Goal: Contribute content: Contribute content

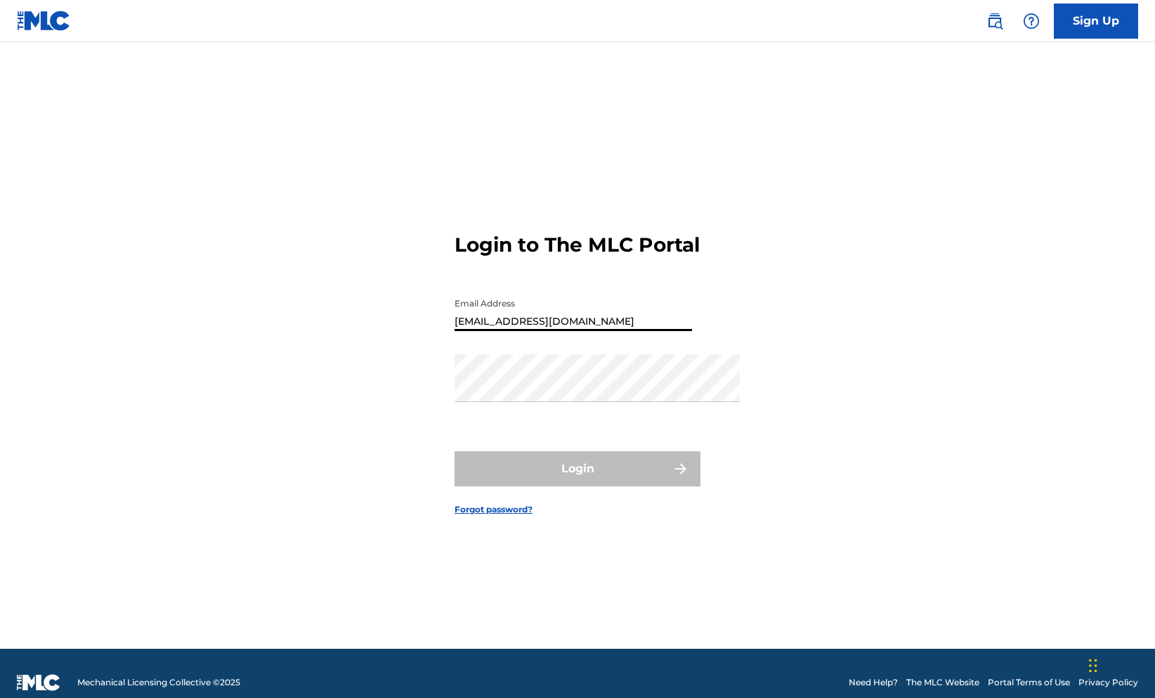
type input "[EMAIL_ADDRESS][DOMAIN_NAME]"
click at [700, 107] on form "Login to The MLC Portal Email Address [EMAIL_ADDRESS][DOMAIN_NAME] Password Log…" at bounding box center [578, 362] width 246 height 571
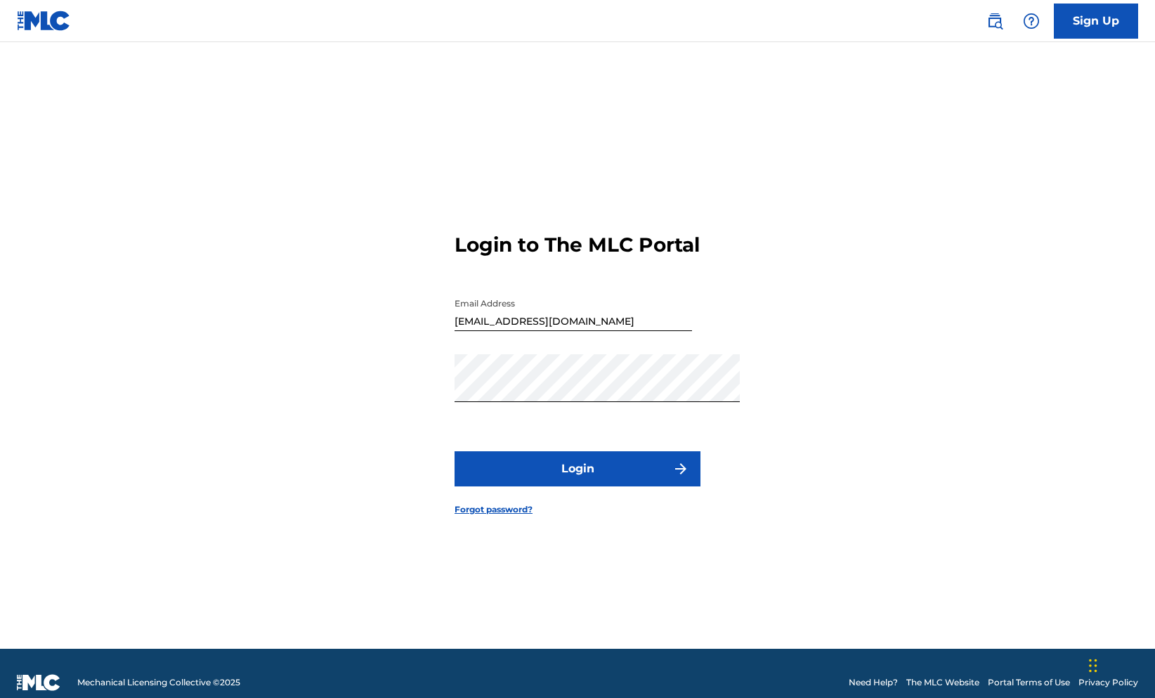
click at [566, 486] on button "Login" at bounding box center [578, 468] width 246 height 35
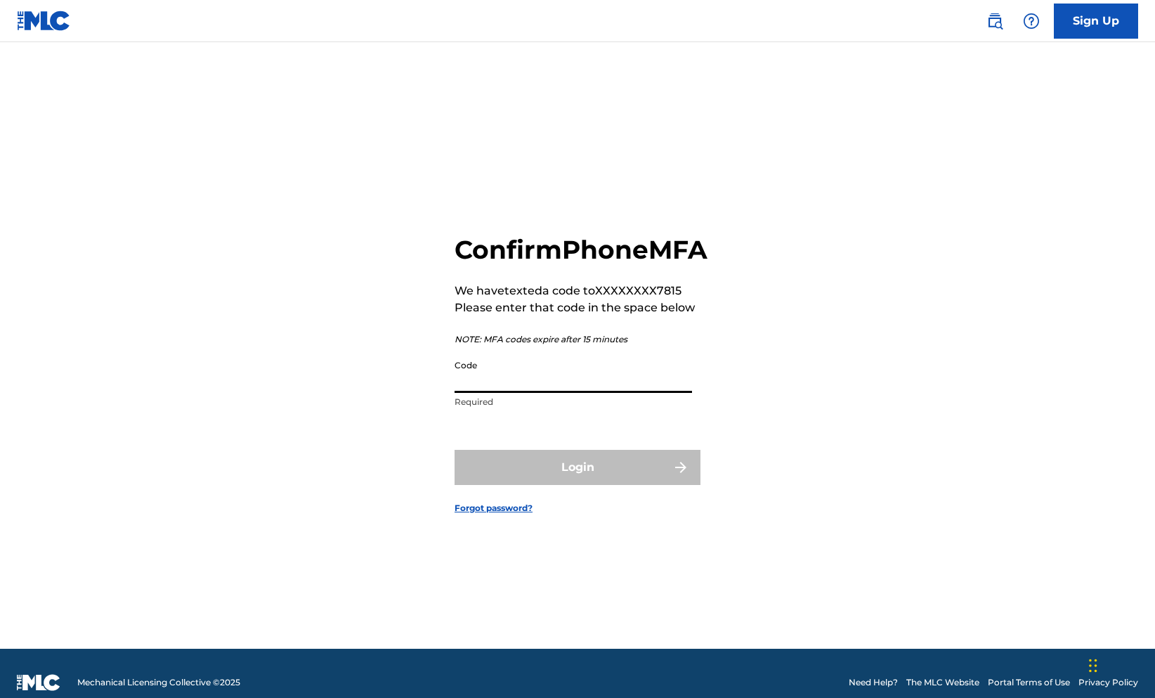
click at [527, 370] on input "Code" at bounding box center [573, 373] width 237 height 40
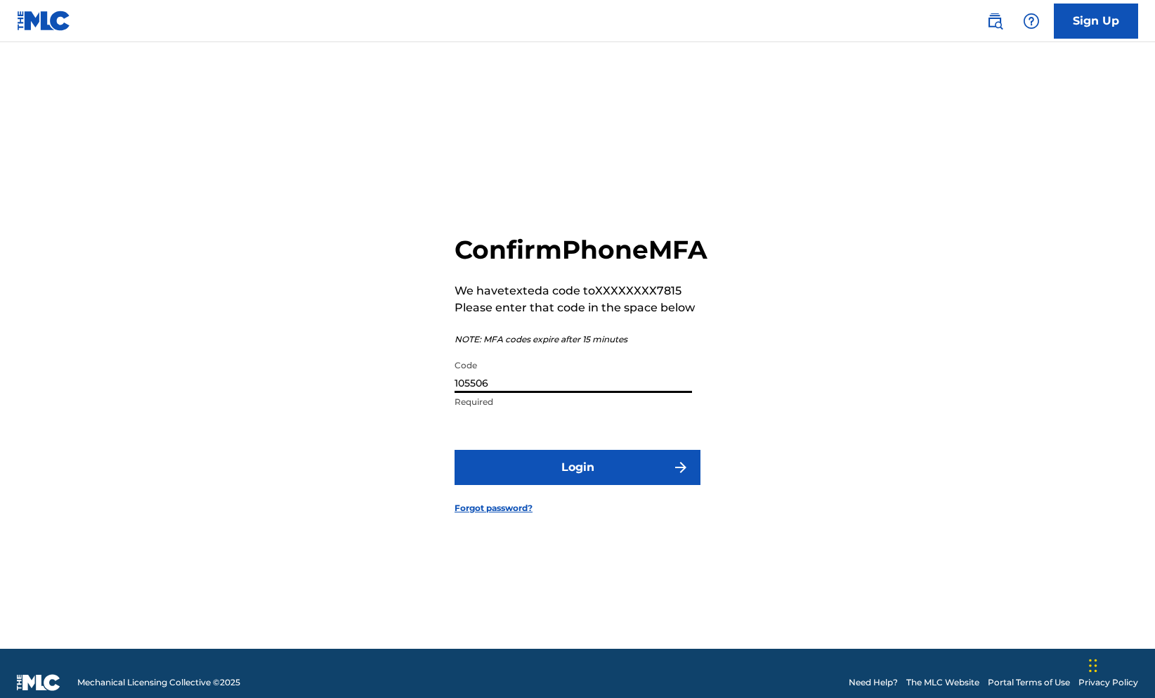
type input "105506"
click at [469, 485] on button "Login" at bounding box center [578, 467] width 246 height 35
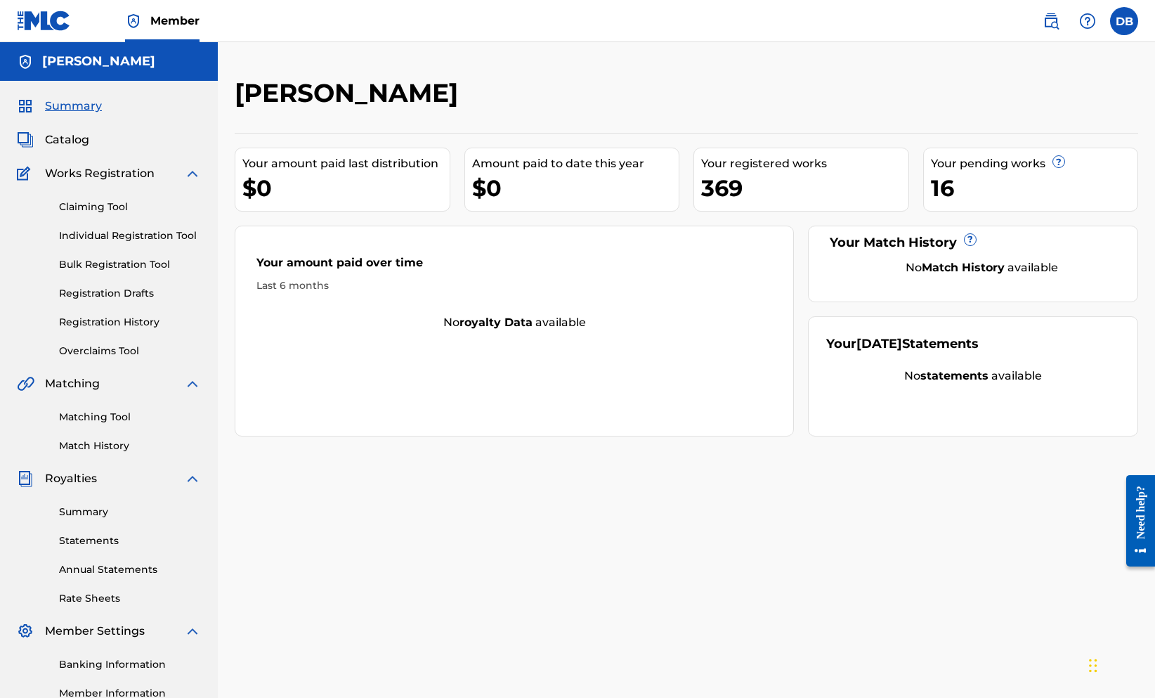
click at [166, 272] on link "Bulk Registration Tool" at bounding box center [130, 264] width 142 height 15
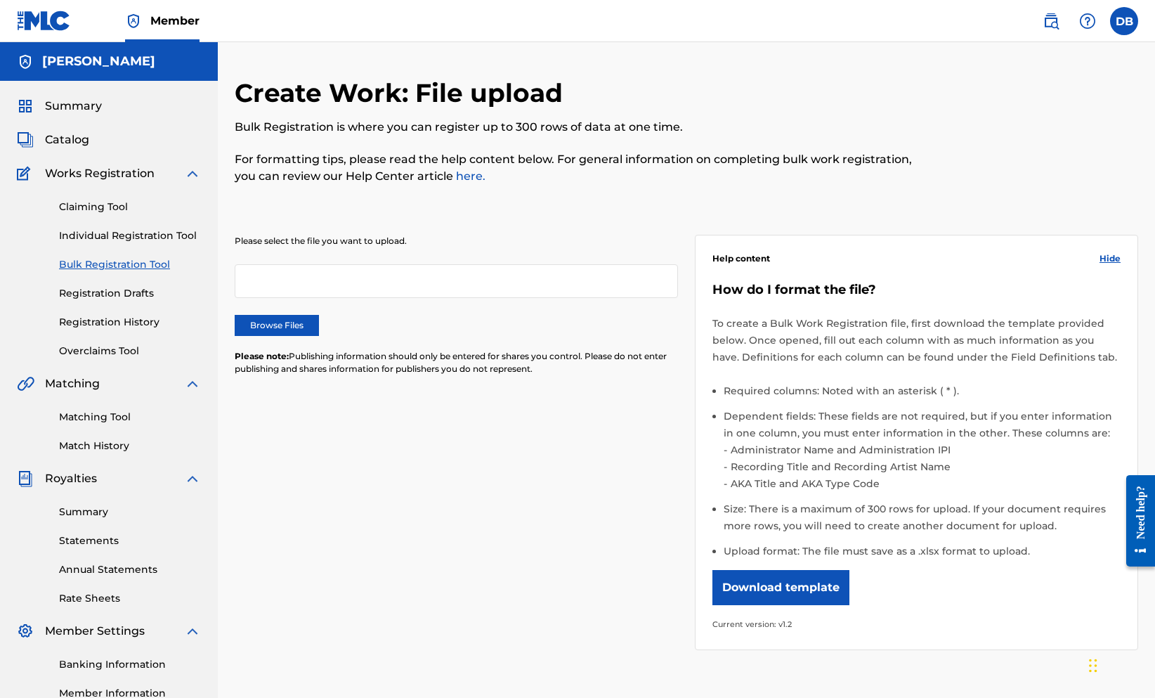
click at [319, 336] on label "Browse Files" at bounding box center [277, 325] width 84 height 21
click at [0, 0] on input "Browse Files" at bounding box center [0, 0] width 0 height 0
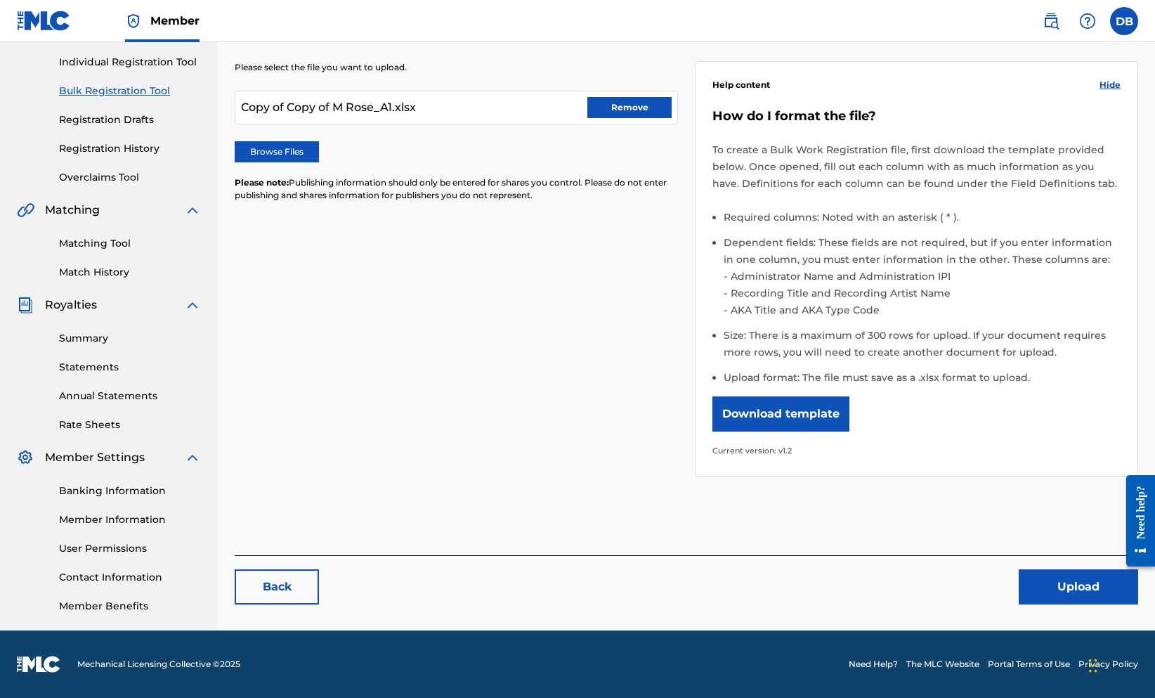
scroll to position [361, 0]
click at [1019, 589] on button "Upload" at bounding box center [1078, 586] width 119 height 35
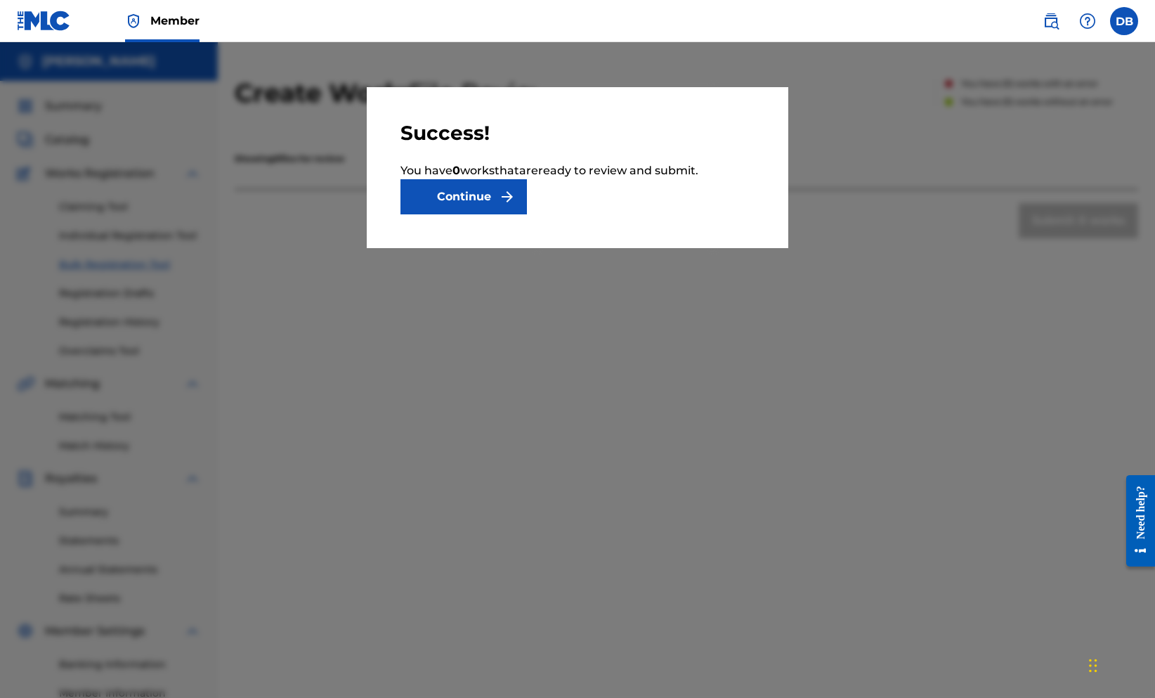
click at [445, 214] on button "Continue" at bounding box center [463, 196] width 126 height 35
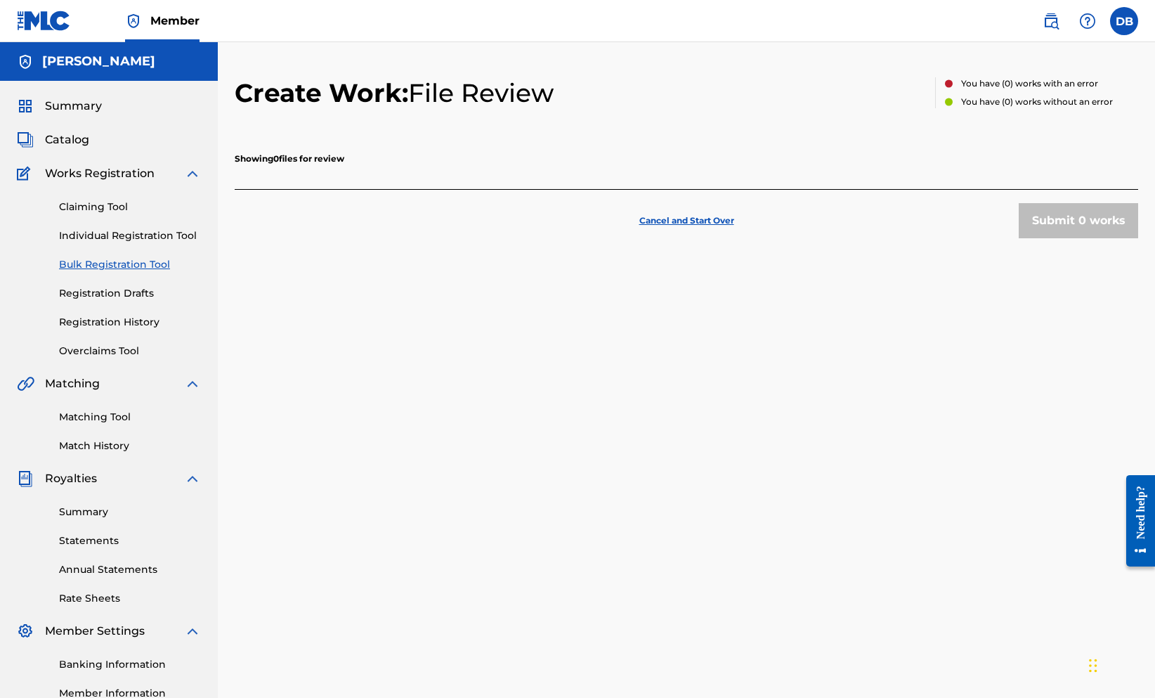
click at [149, 272] on link "Bulk Registration Tool" at bounding box center [130, 264] width 142 height 15
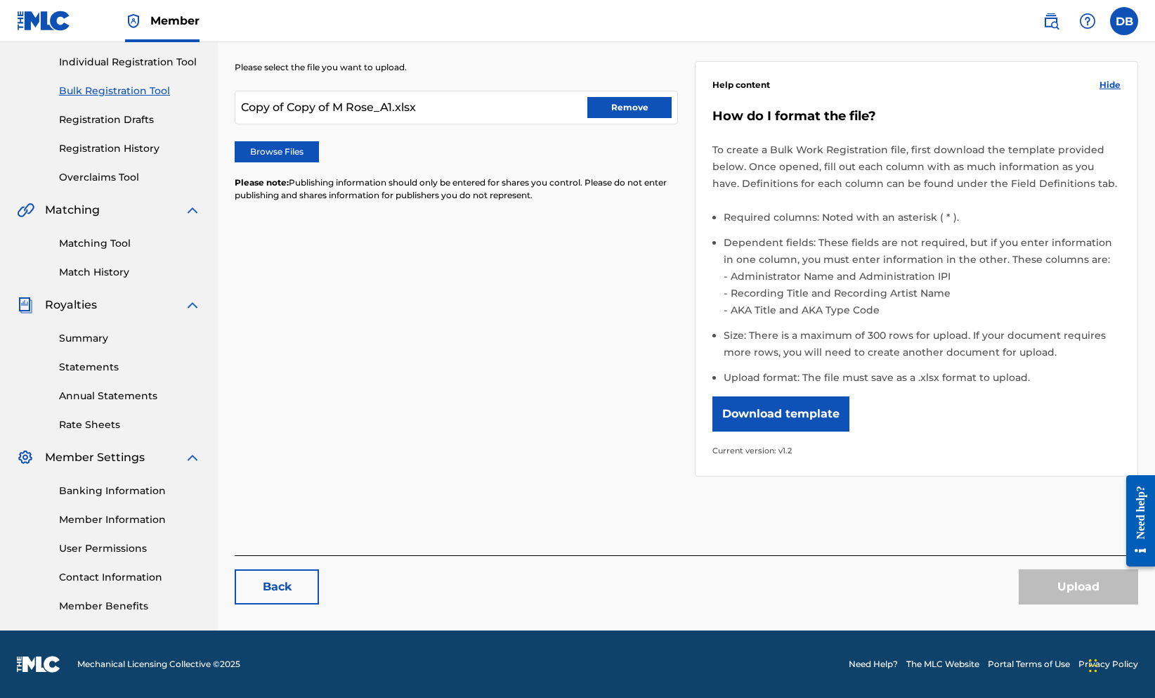
scroll to position [361, 0]
click at [1057, 574] on div "Upload" at bounding box center [1078, 586] width 119 height 35
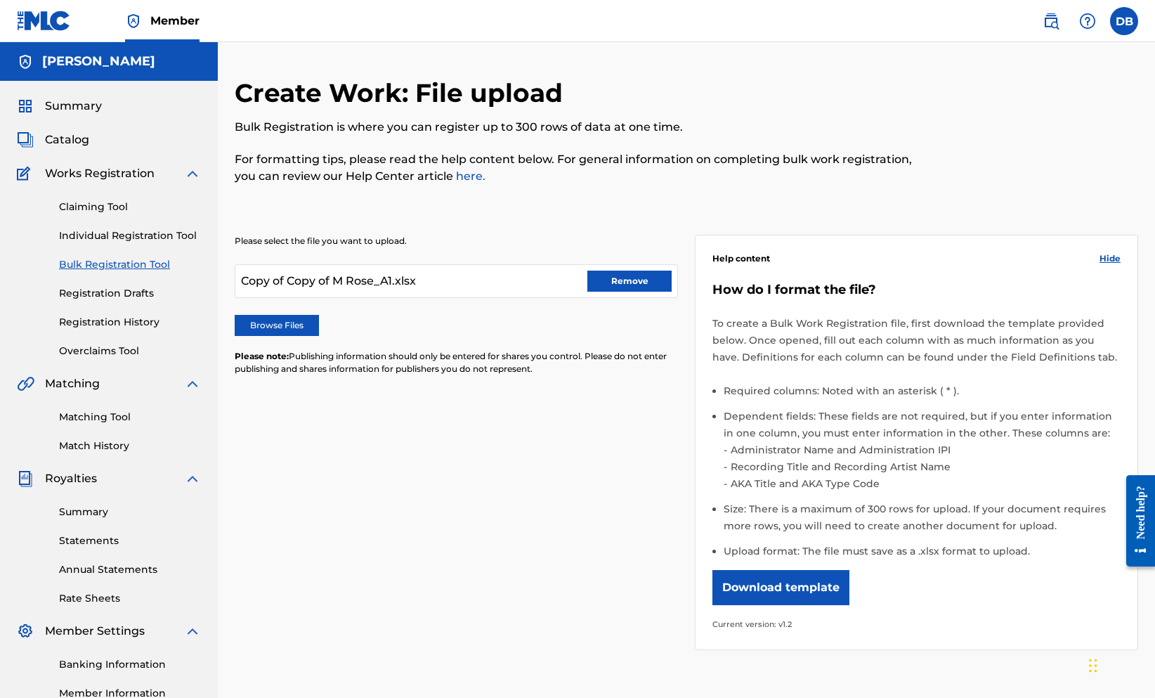
scroll to position [0, 0]
click at [319, 336] on label "Browse Files" at bounding box center [277, 325] width 84 height 21
click at [0, 0] on input "Browse Files" at bounding box center [0, 0] width 0 height 0
click at [637, 292] on button "Remove" at bounding box center [629, 280] width 84 height 21
click at [319, 336] on label "Browse Files" at bounding box center [277, 325] width 84 height 21
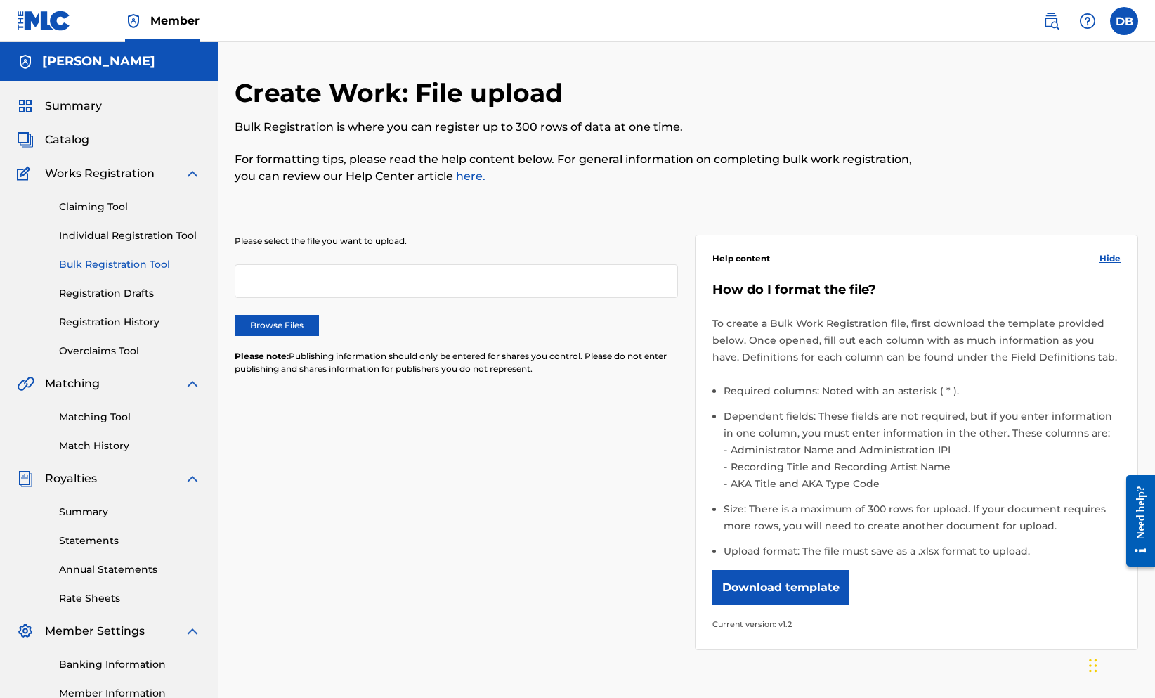
click at [0, 0] on input "Browse Files" at bounding box center [0, 0] width 0 height 0
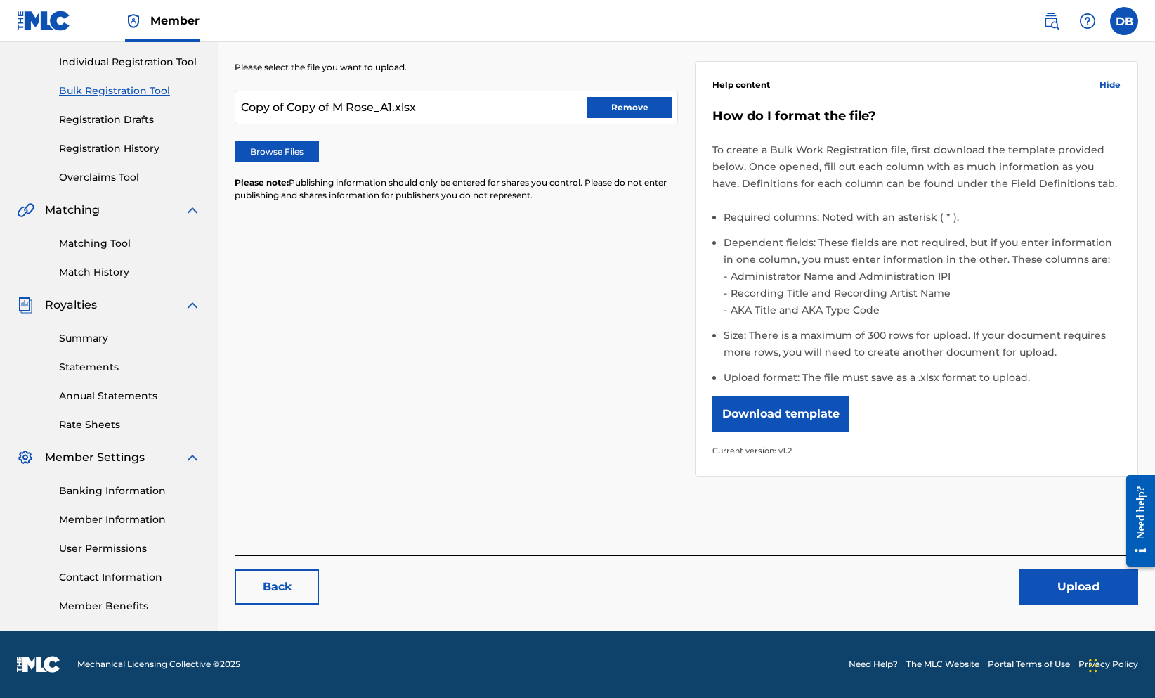
scroll to position [361, 0]
click at [1023, 569] on button "Upload" at bounding box center [1078, 586] width 119 height 35
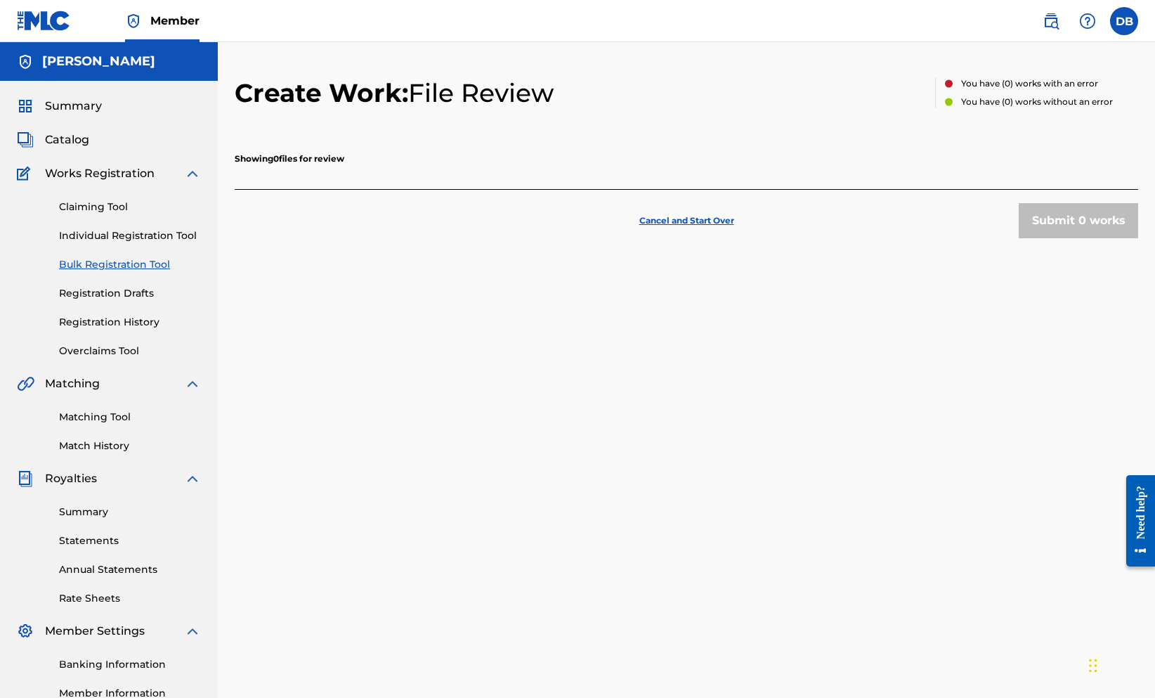
click at [105, 214] on link "Claiming Tool" at bounding box center [130, 207] width 142 height 15
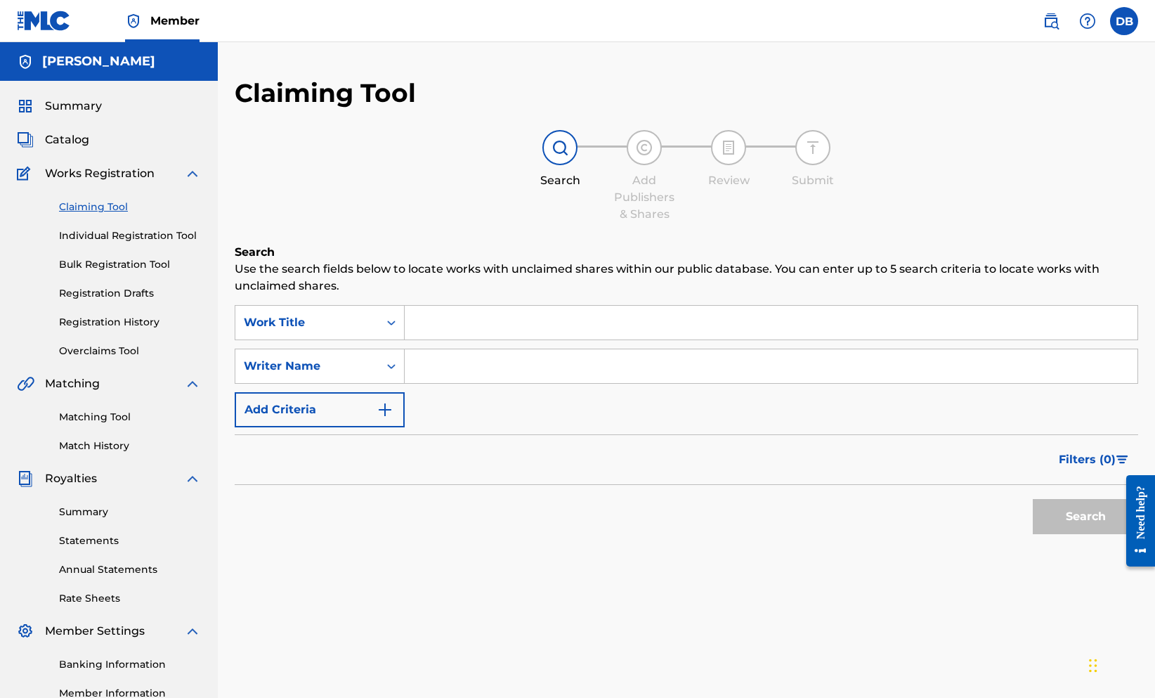
click at [129, 272] on link "Bulk Registration Tool" at bounding box center [130, 264] width 142 height 15
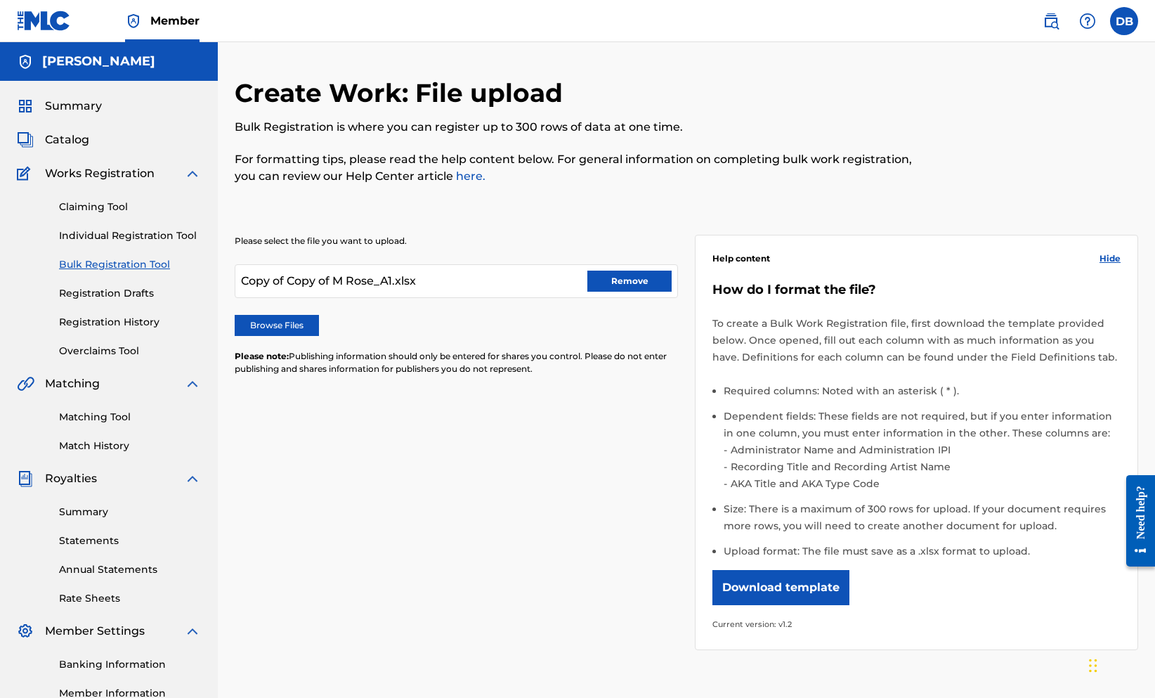
click at [604, 292] on button "Remove" at bounding box center [629, 280] width 84 height 21
click at [319, 336] on label "Browse Files" at bounding box center [277, 325] width 84 height 21
click at [0, 0] on input "Browse Files" at bounding box center [0, 0] width 0 height 0
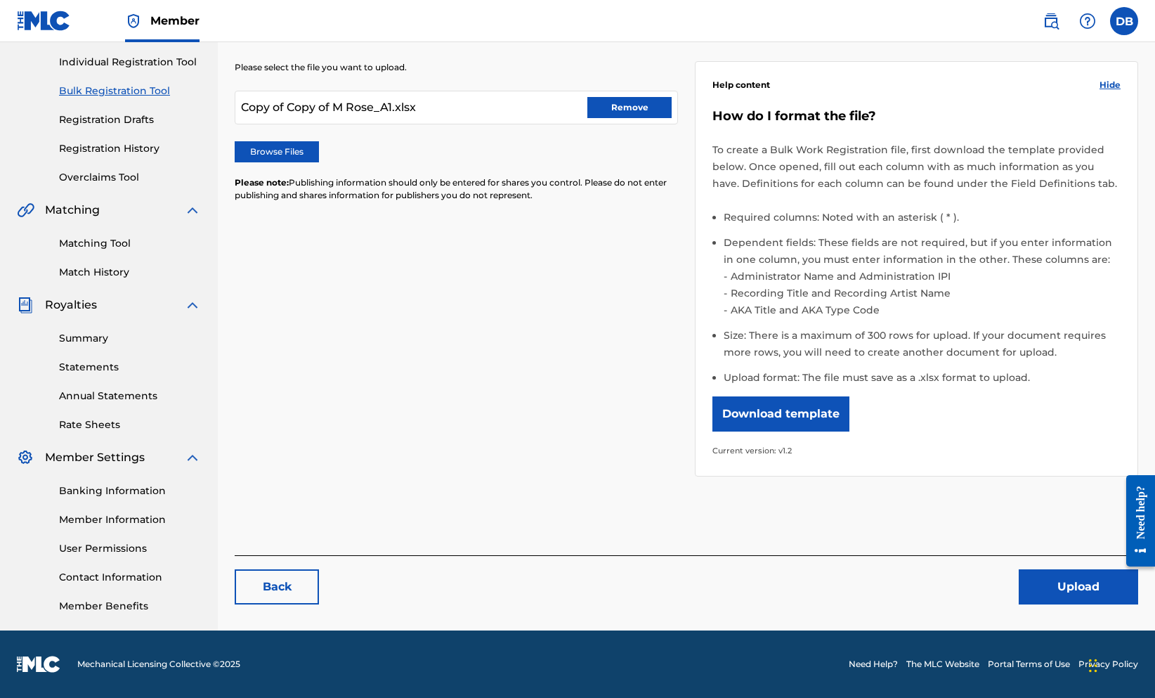
scroll to position [275, 0]
click at [838, 431] on button "Download template" at bounding box center [780, 413] width 137 height 35
click at [1019, 604] on button "Upload" at bounding box center [1078, 586] width 119 height 35
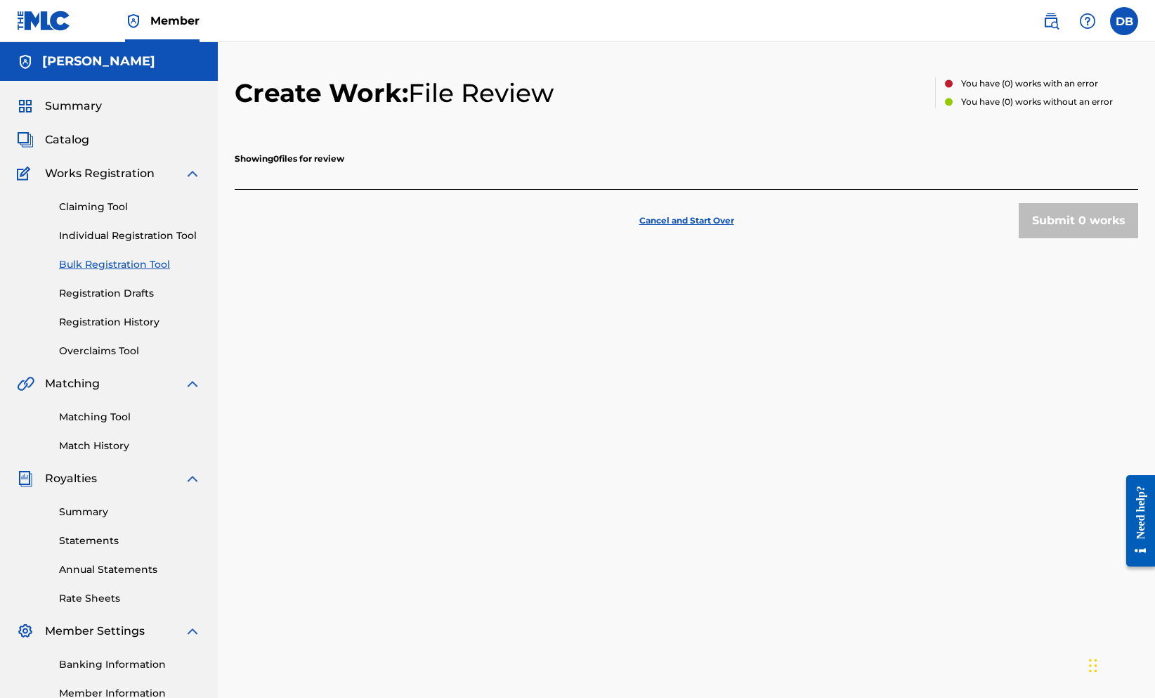
click at [734, 227] on p "Cancel and Start Over" at bounding box center [686, 220] width 95 height 13
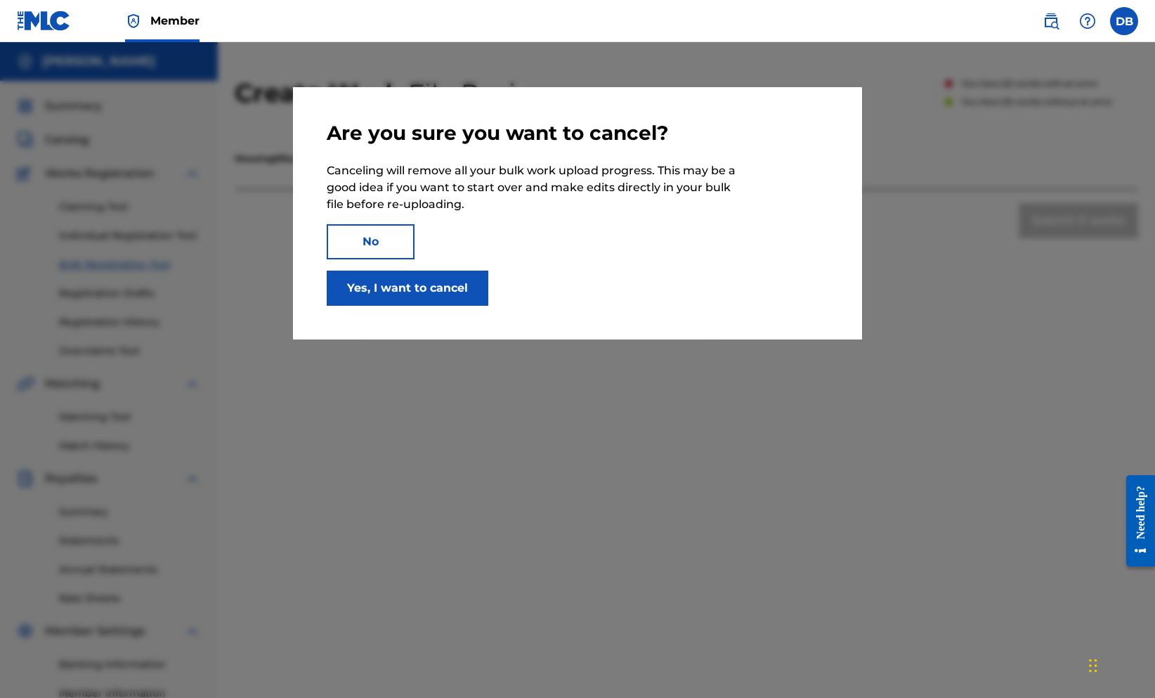
click at [348, 306] on button "Yes, I want to cancel" at bounding box center [408, 287] width 162 height 35
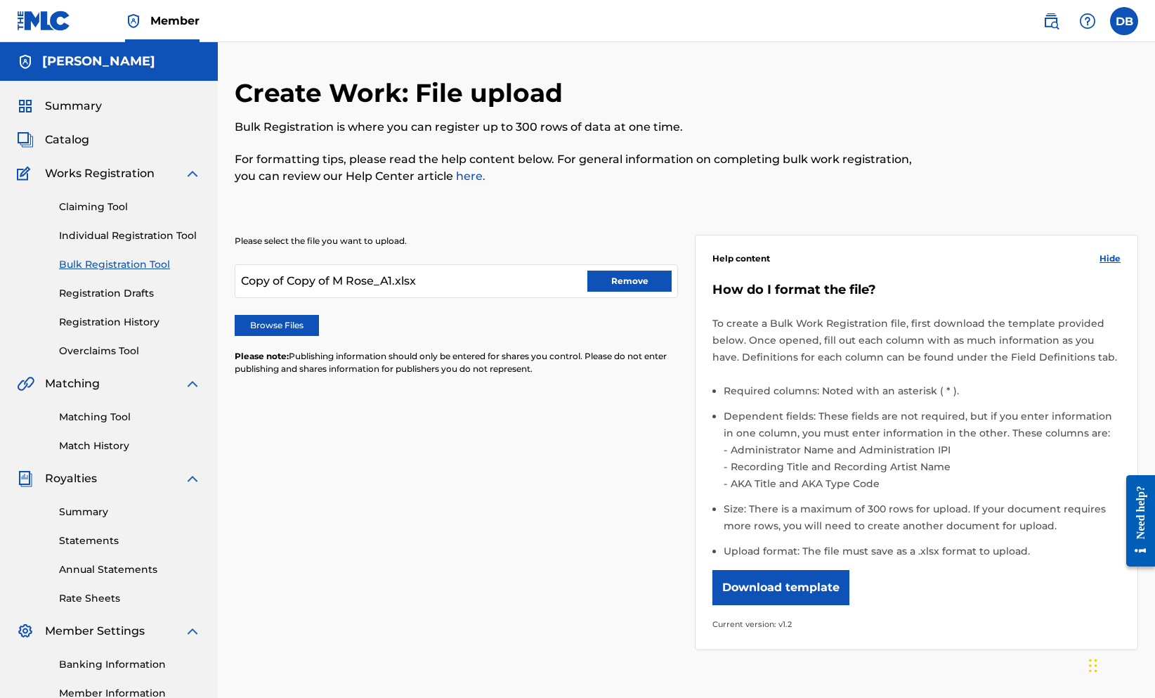
click at [666, 292] on button "Remove" at bounding box center [629, 280] width 84 height 21
click at [115, 301] on link "Registration Drafts" at bounding box center [130, 293] width 142 height 15
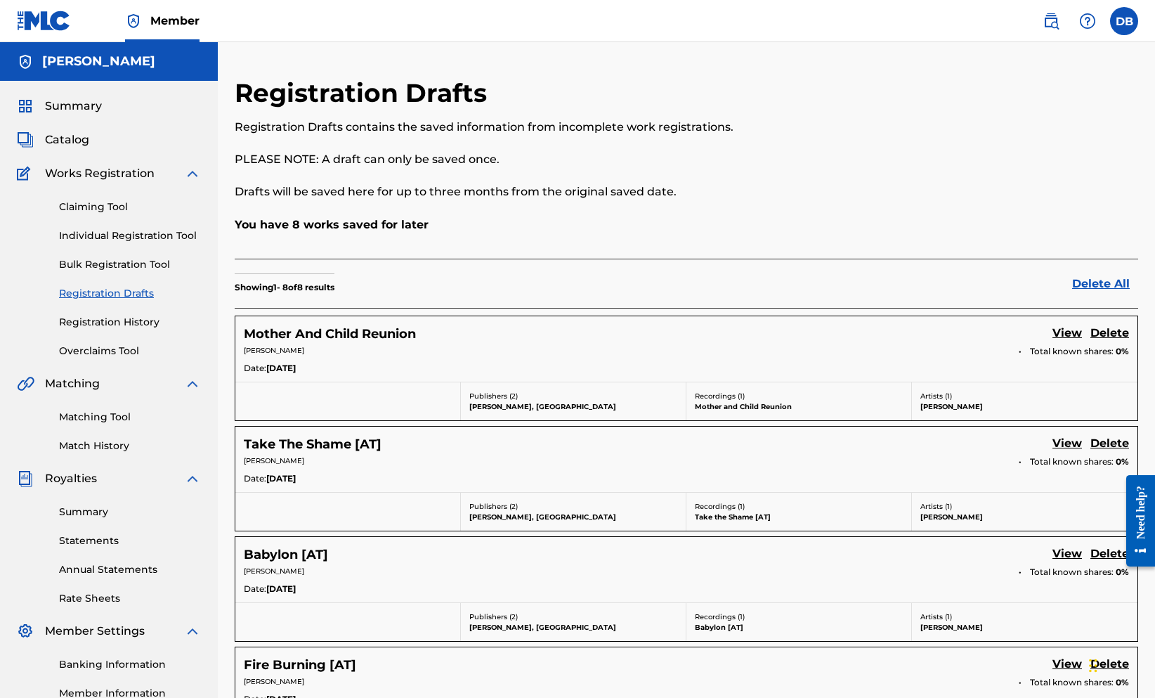
click at [125, 272] on link "Bulk Registration Tool" at bounding box center [130, 264] width 142 height 15
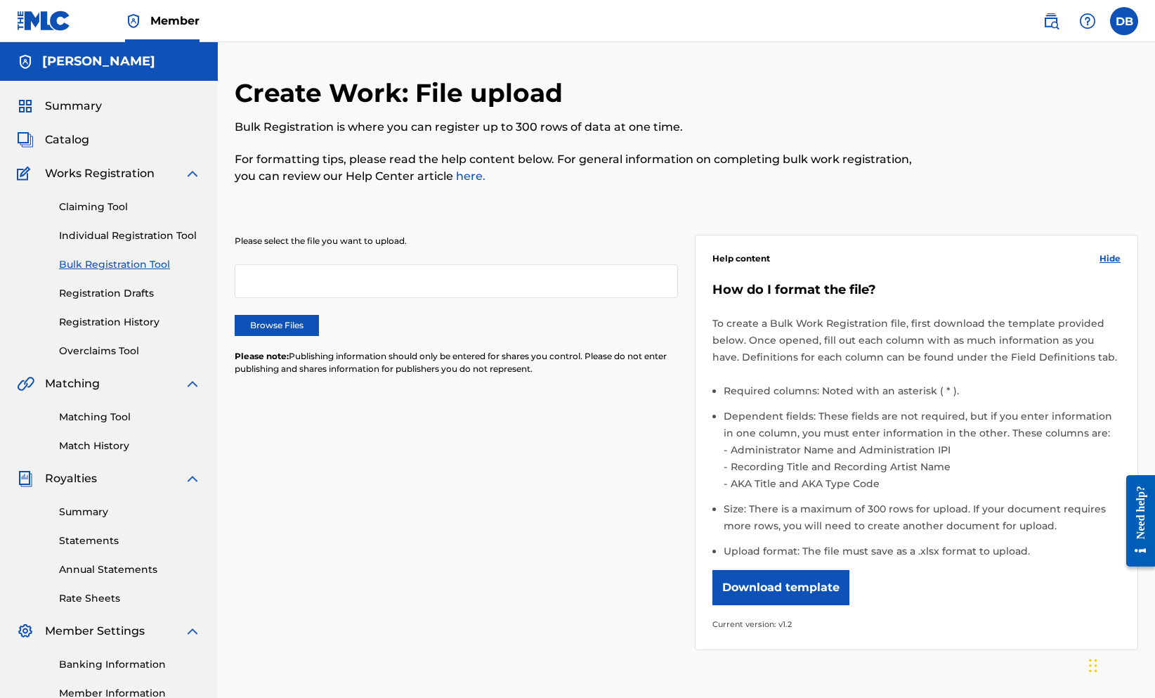
click at [139, 81] on div "[PERSON_NAME]" at bounding box center [109, 61] width 218 height 39
click at [84, 138] on div "Summary Catalog Works Registration Claiming Tool Individual Registration Tool B…" at bounding box center [109, 442] width 218 height 723
click at [84, 115] on span "Summary" at bounding box center [73, 106] width 57 height 17
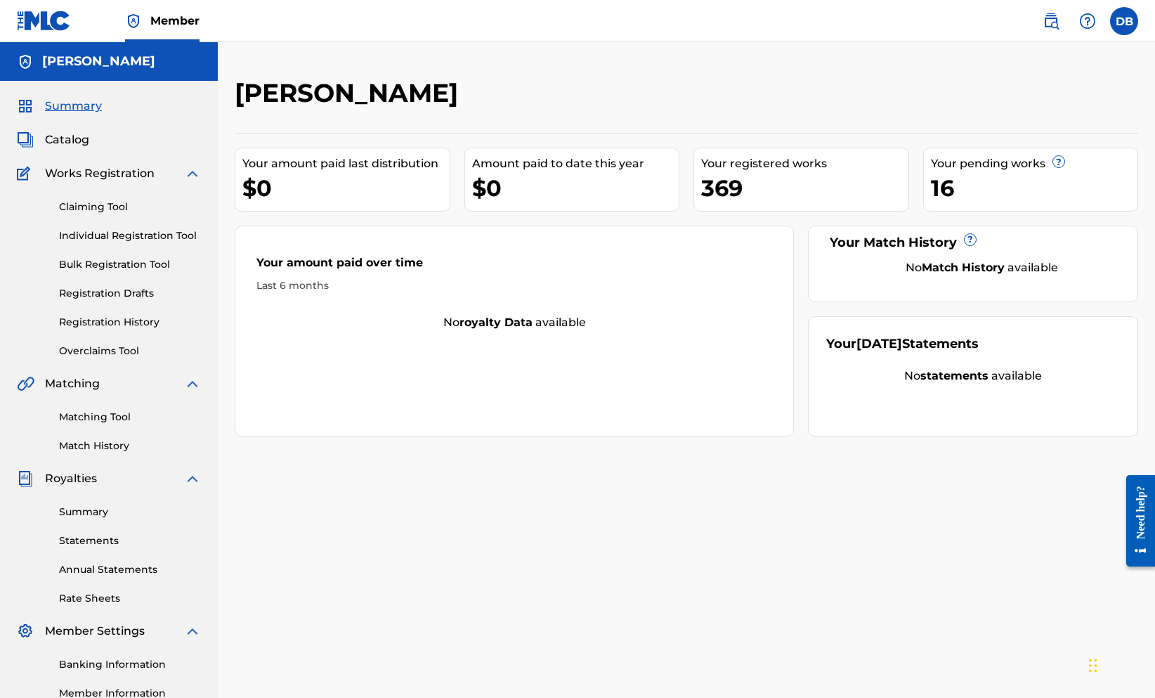
click at [144, 272] on link "Bulk Registration Tool" at bounding box center [130, 264] width 142 height 15
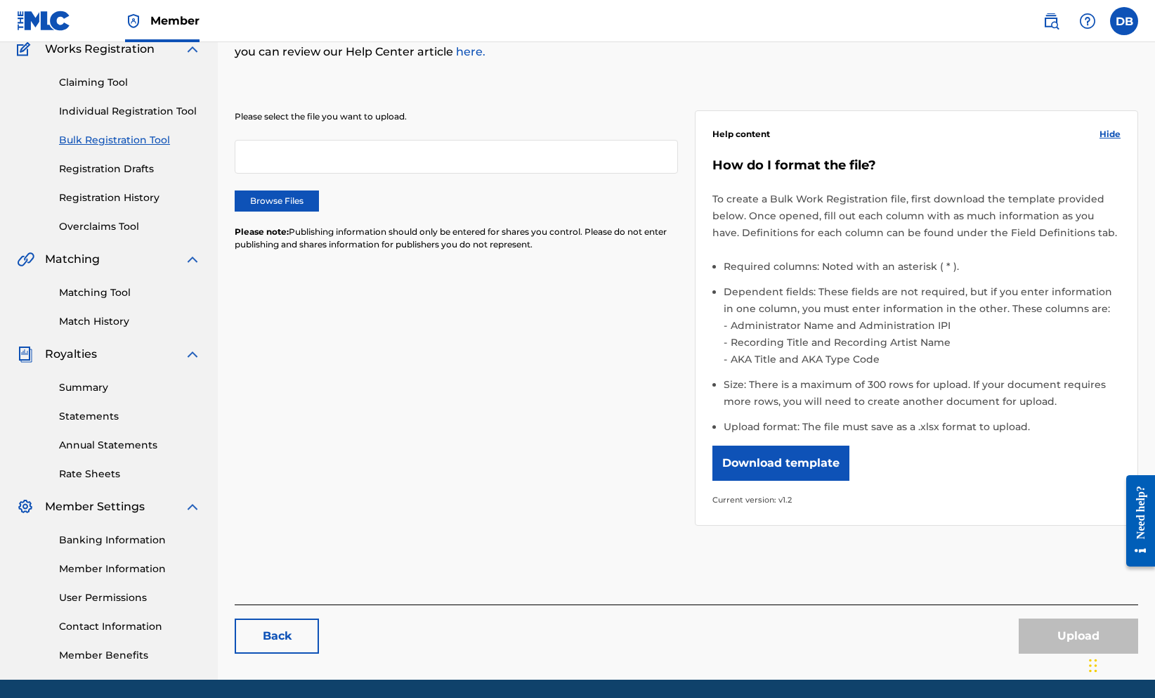
scroll to position [127, 0]
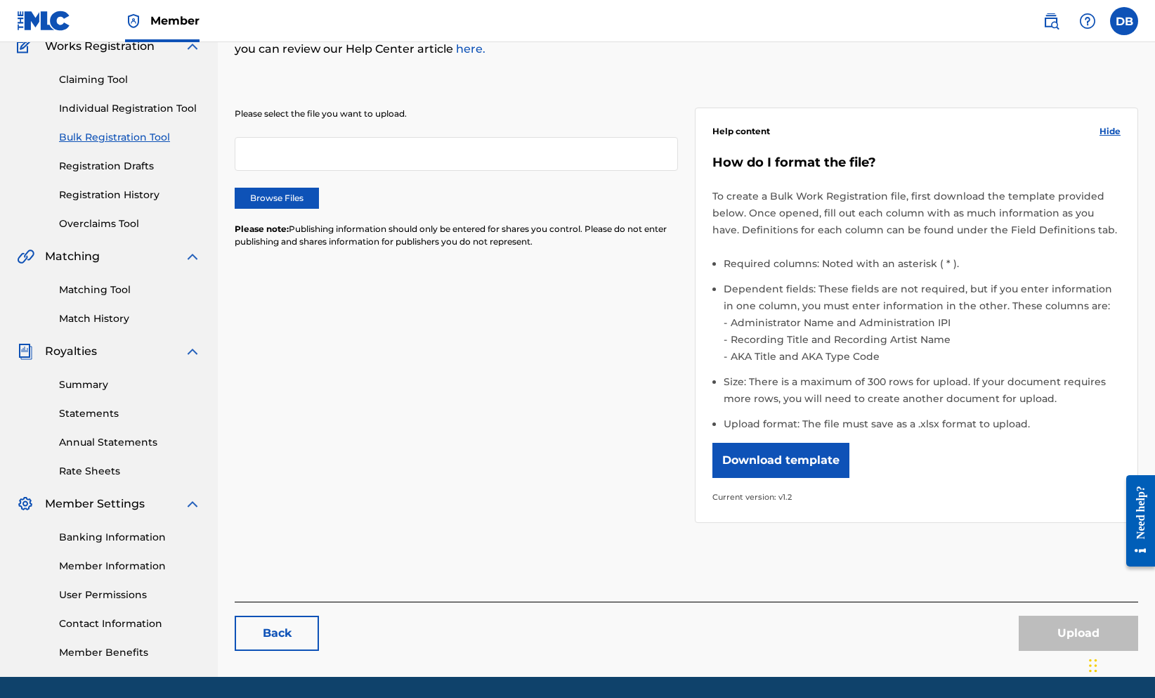
click at [319, 209] on label "Browse Files" at bounding box center [277, 198] width 84 height 21
click at [0, 0] on input "Browse Files" at bounding box center [0, 0] width 0 height 0
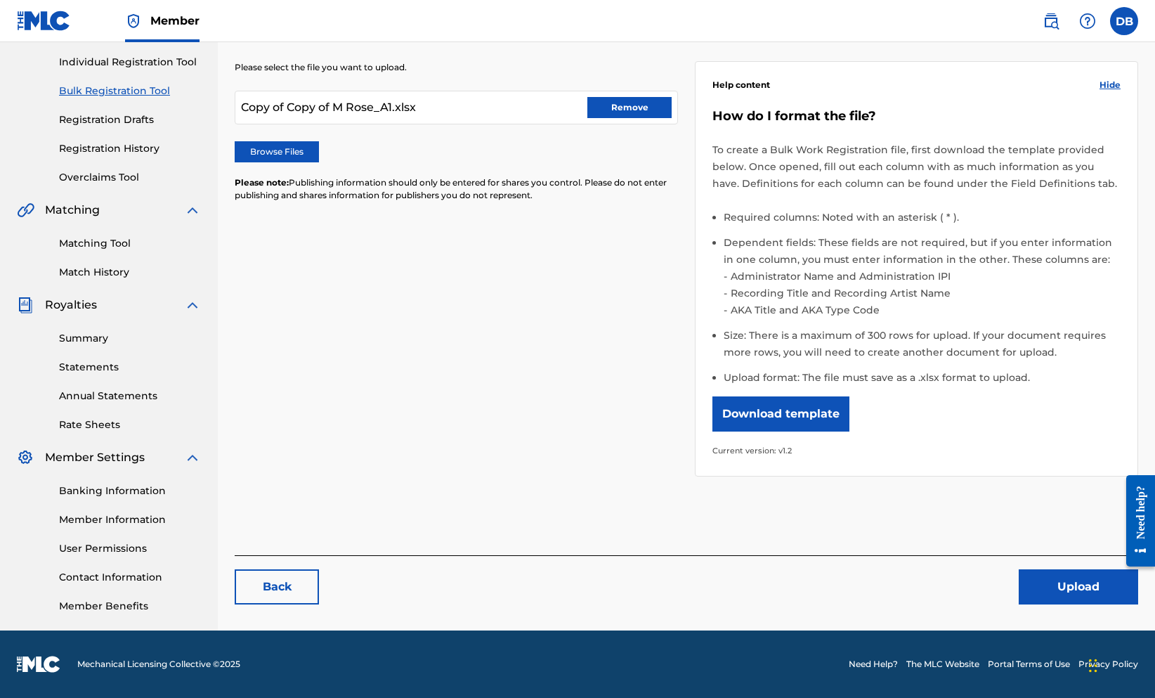
scroll to position [319, 0]
click at [1062, 604] on button "Upload" at bounding box center [1078, 586] width 119 height 35
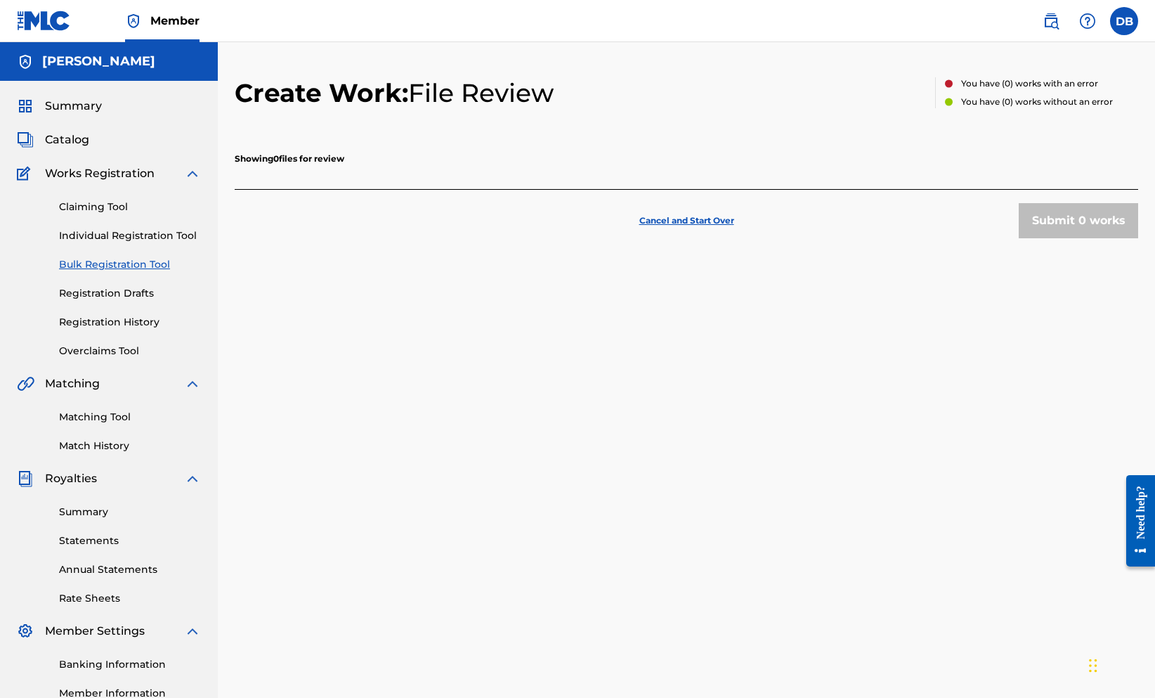
click at [126, 243] on link "Individual Registration Tool" at bounding box center [130, 235] width 142 height 15
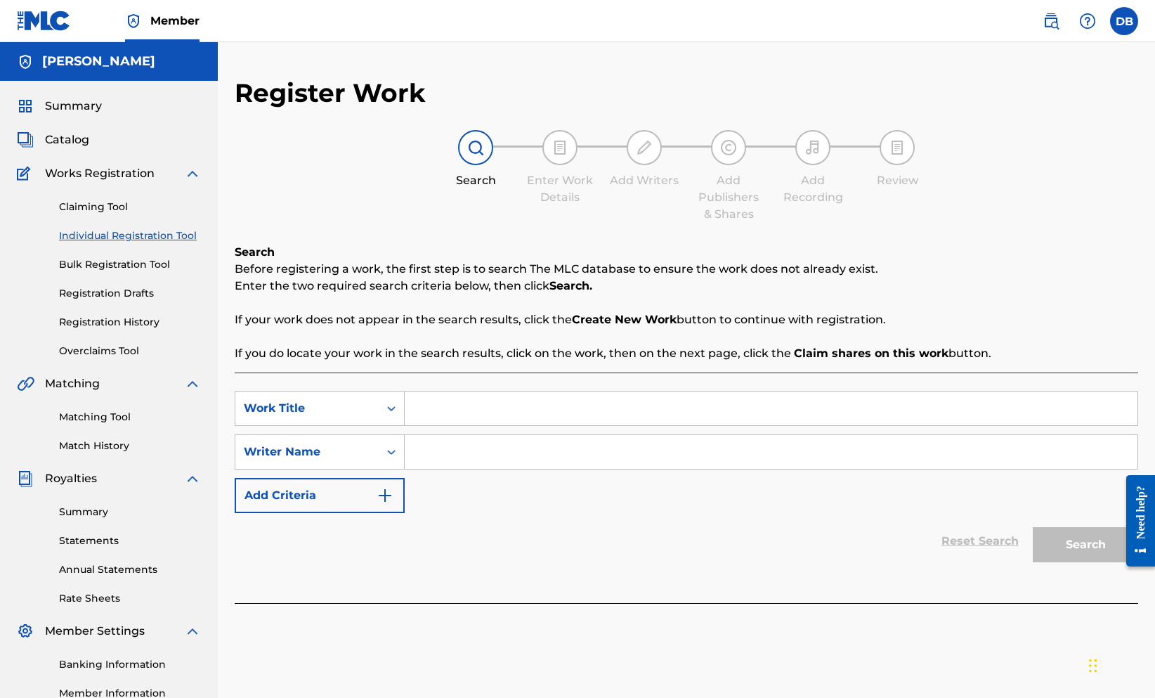
click at [114, 272] on link "Bulk Registration Tool" at bounding box center [130, 264] width 142 height 15
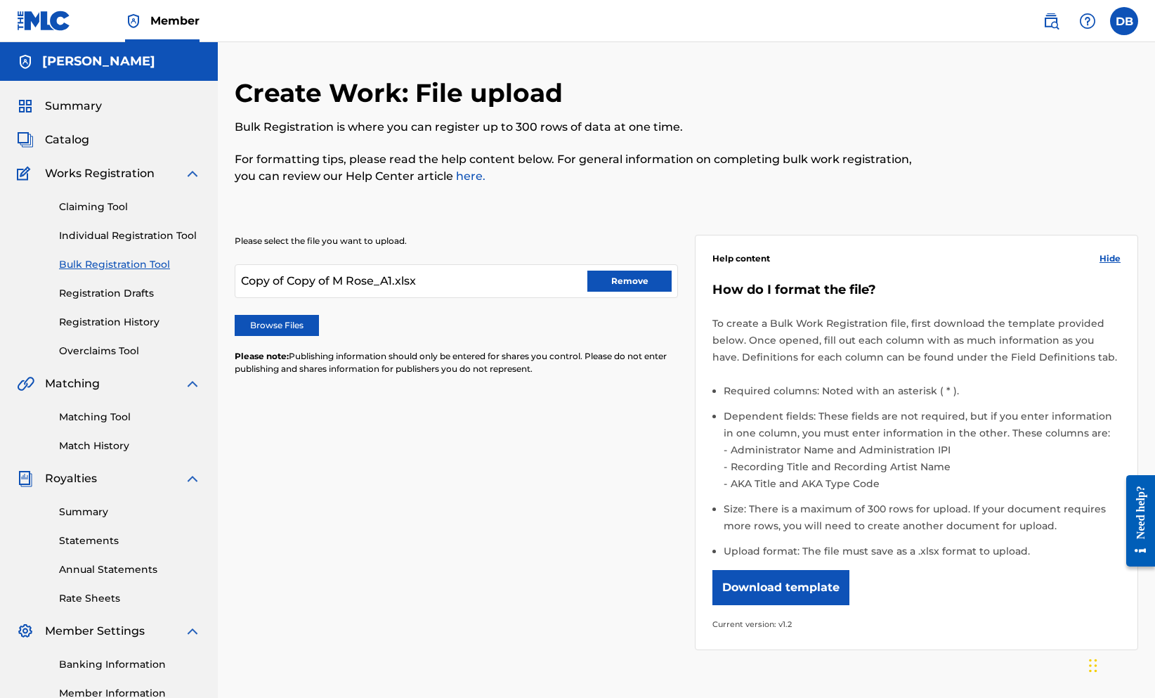
click at [622, 292] on button "Remove" at bounding box center [629, 280] width 84 height 21
click at [319, 336] on label "Browse Files" at bounding box center [277, 325] width 84 height 21
click at [0, 0] on input "Browse Files" at bounding box center [0, 0] width 0 height 0
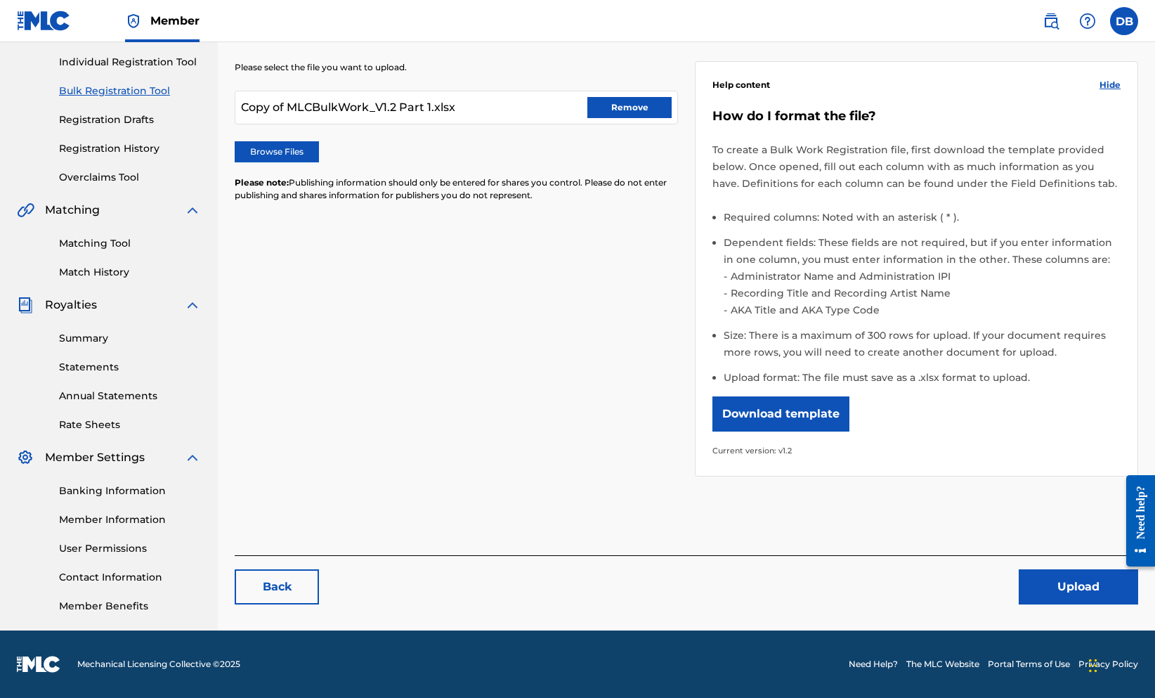
scroll to position [361, 0]
click at [1043, 570] on button "Upload" at bounding box center [1078, 586] width 119 height 35
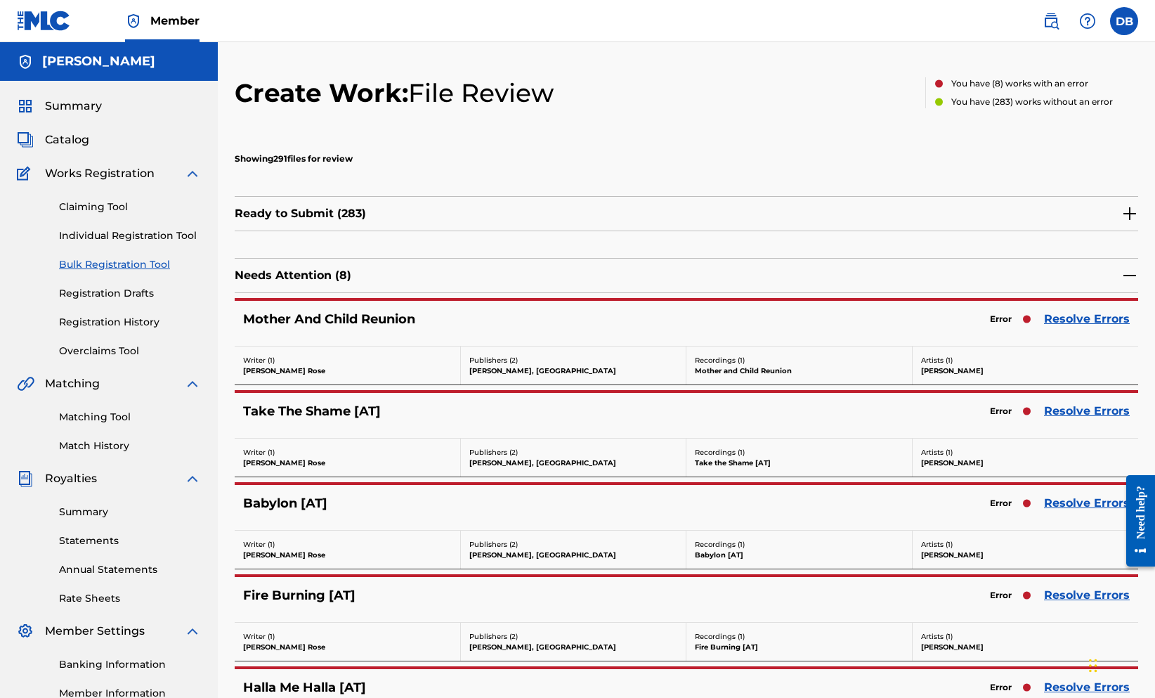
click at [1083, 327] on link "Resolve Errors" at bounding box center [1087, 319] width 86 height 17
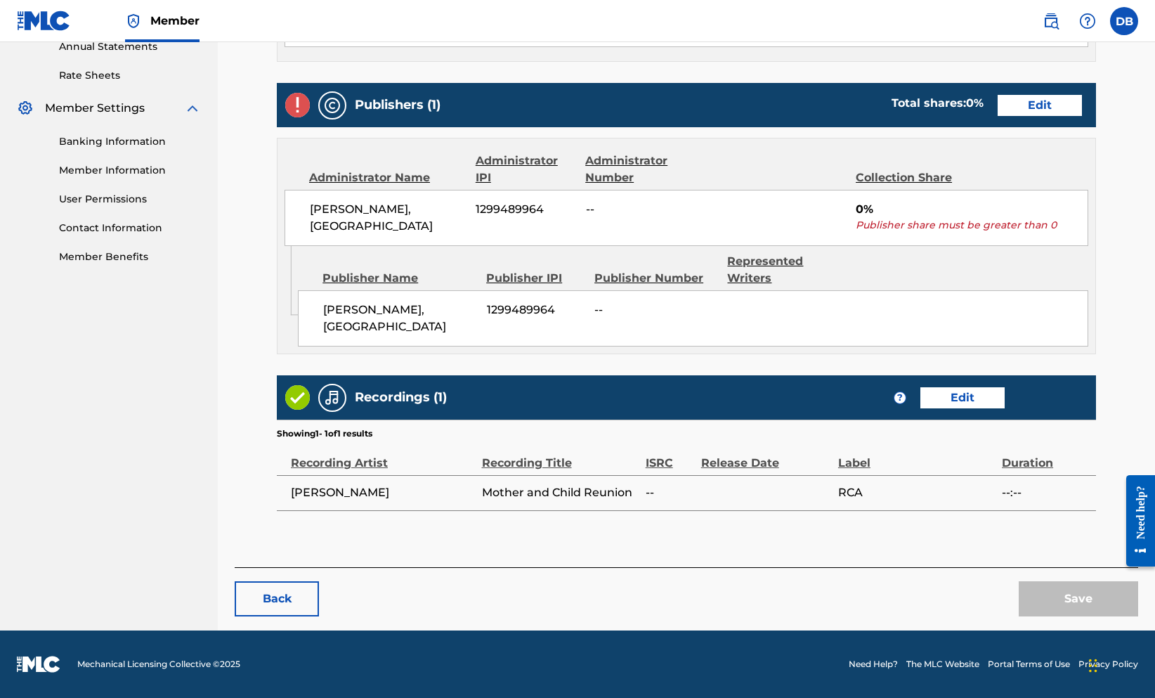
scroll to position [628, 0]
click at [625, 209] on div "[PERSON_NAME], [GEOGRAPHIC_DATA] 1299489964 -- 0% Publisher share must be great…" at bounding box center [687, 218] width 804 height 56
click at [319, 581] on button "Back" at bounding box center [277, 598] width 84 height 35
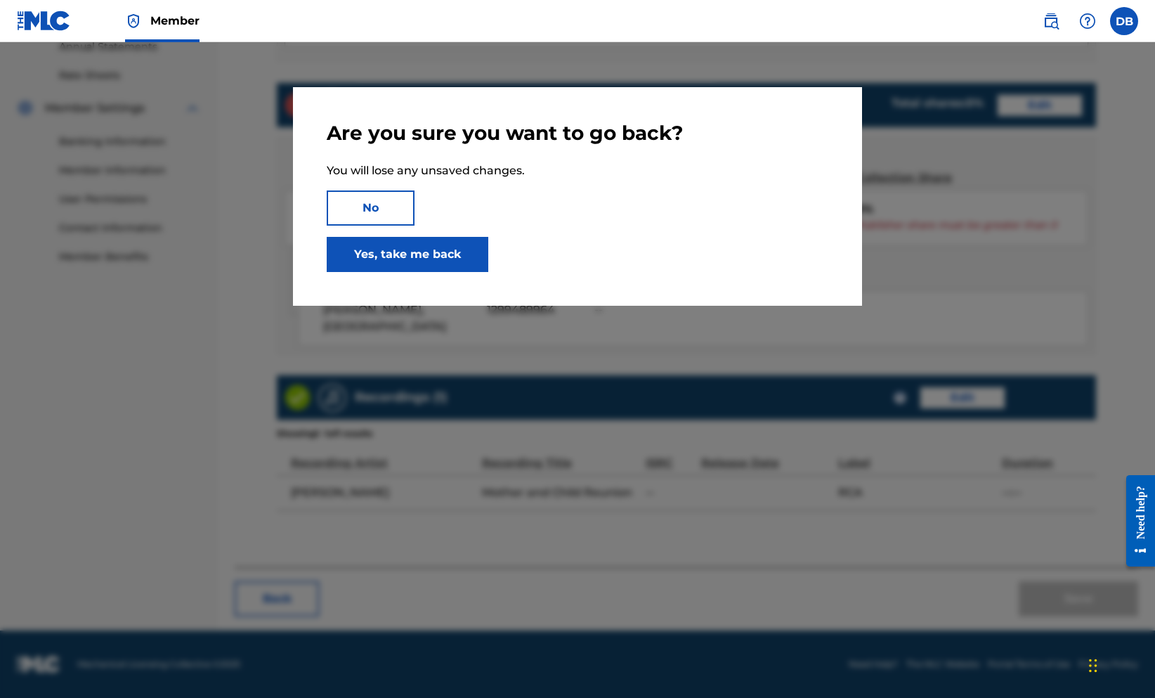
click at [368, 272] on link "Yes, take me back" at bounding box center [408, 254] width 162 height 35
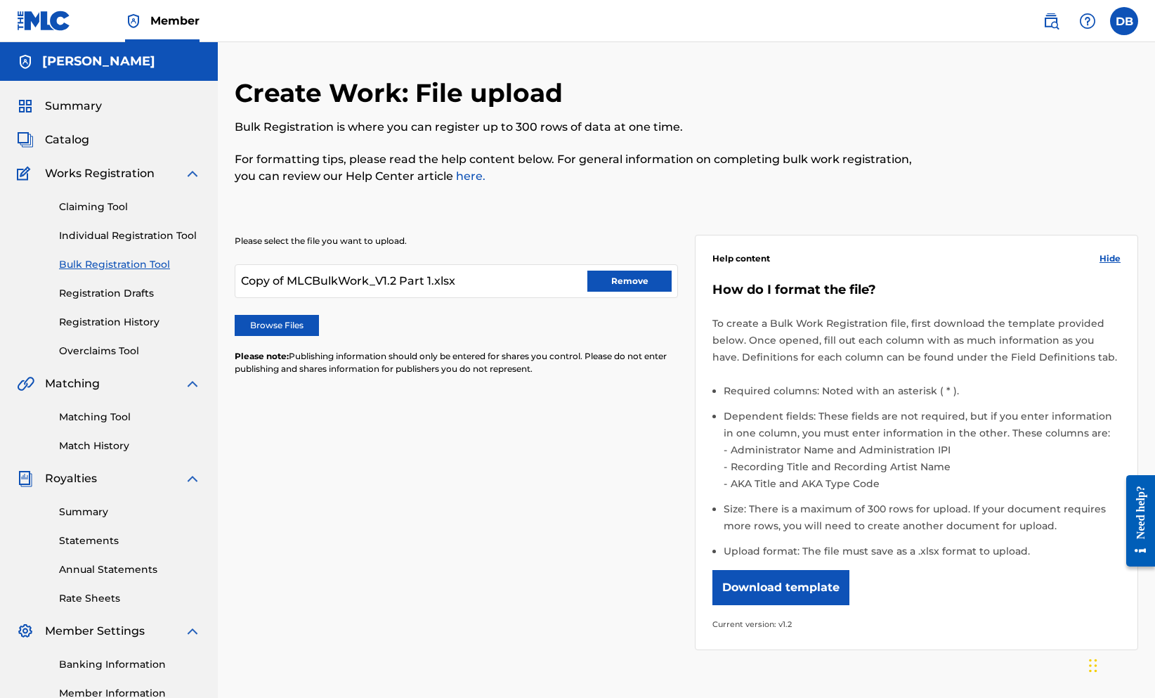
click at [319, 336] on label "Browse Files" at bounding box center [277, 325] width 84 height 21
click at [0, 0] on input "Browse Files" at bounding box center [0, 0] width 0 height 0
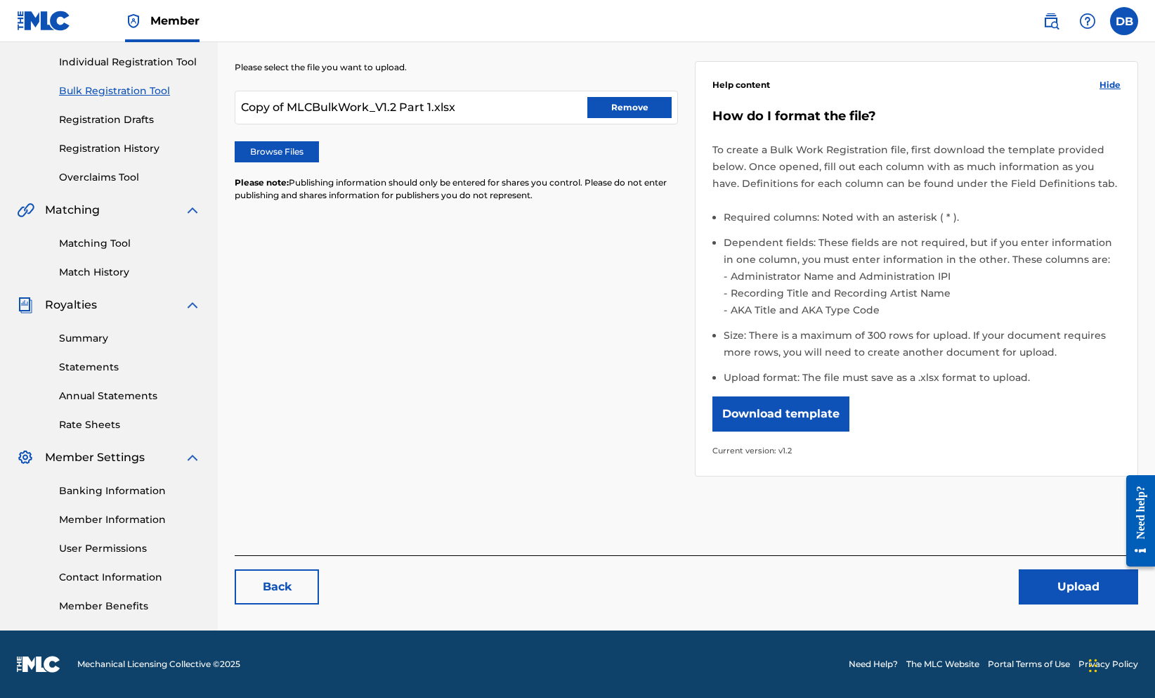
scroll to position [361, 0]
click at [1055, 571] on button "Upload" at bounding box center [1078, 586] width 119 height 35
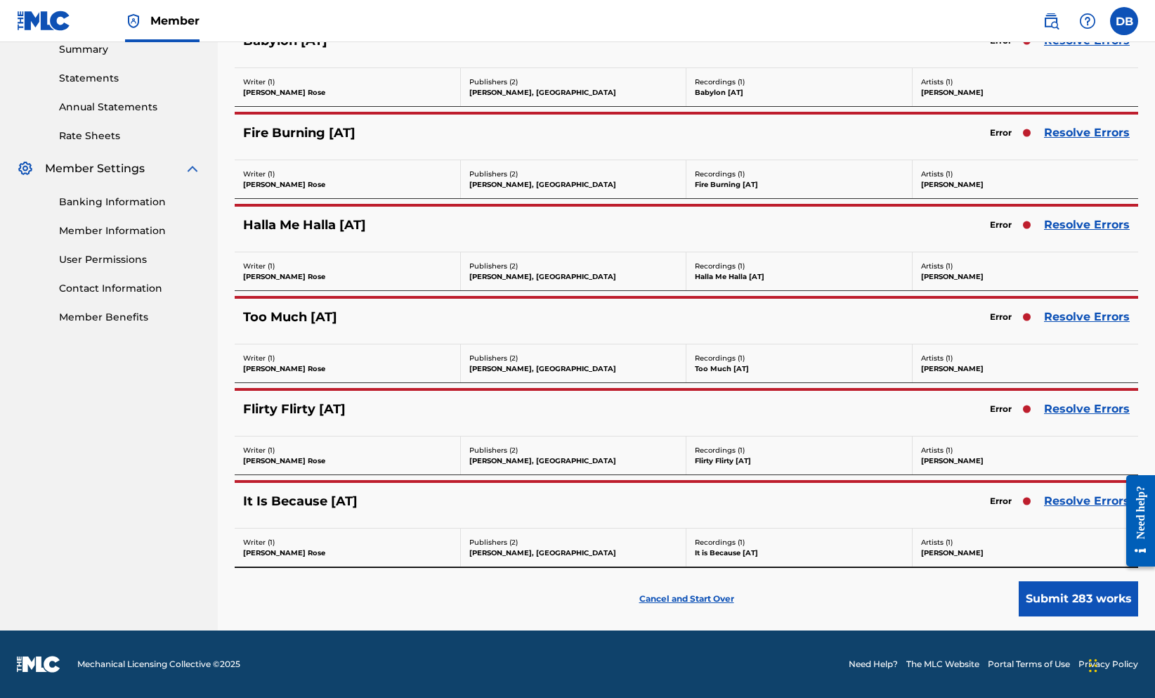
scroll to position [621, 0]
click at [1067, 581] on button "Submit 283 works" at bounding box center [1078, 598] width 119 height 35
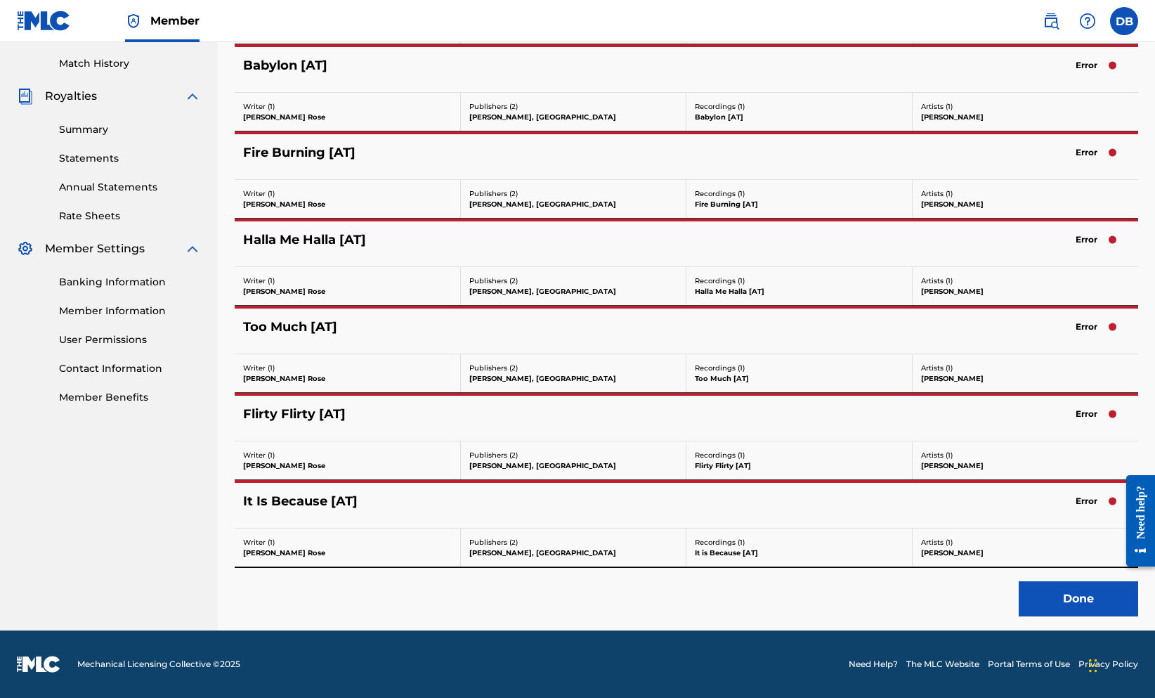
scroll to position [538, 0]
click at [1035, 584] on button "Done" at bounding box center [1078, 598] width 119 height 35
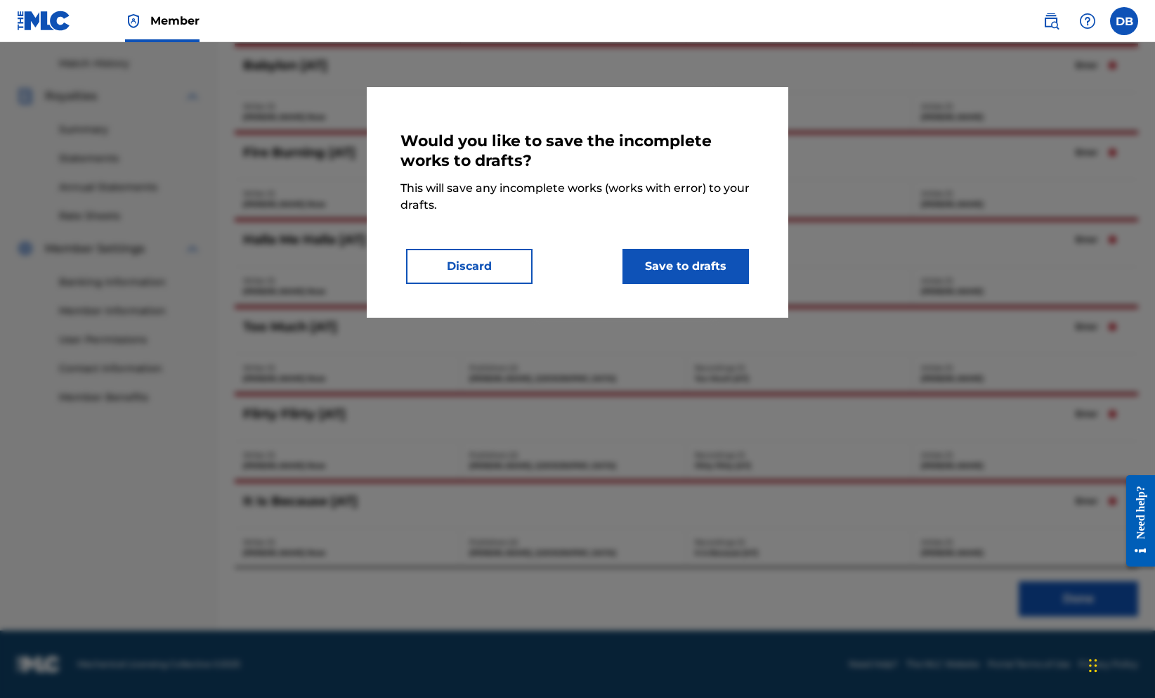
click at [707, 284] on button "Save to drafts" at bounding box center [685, 266] width 126 height 35
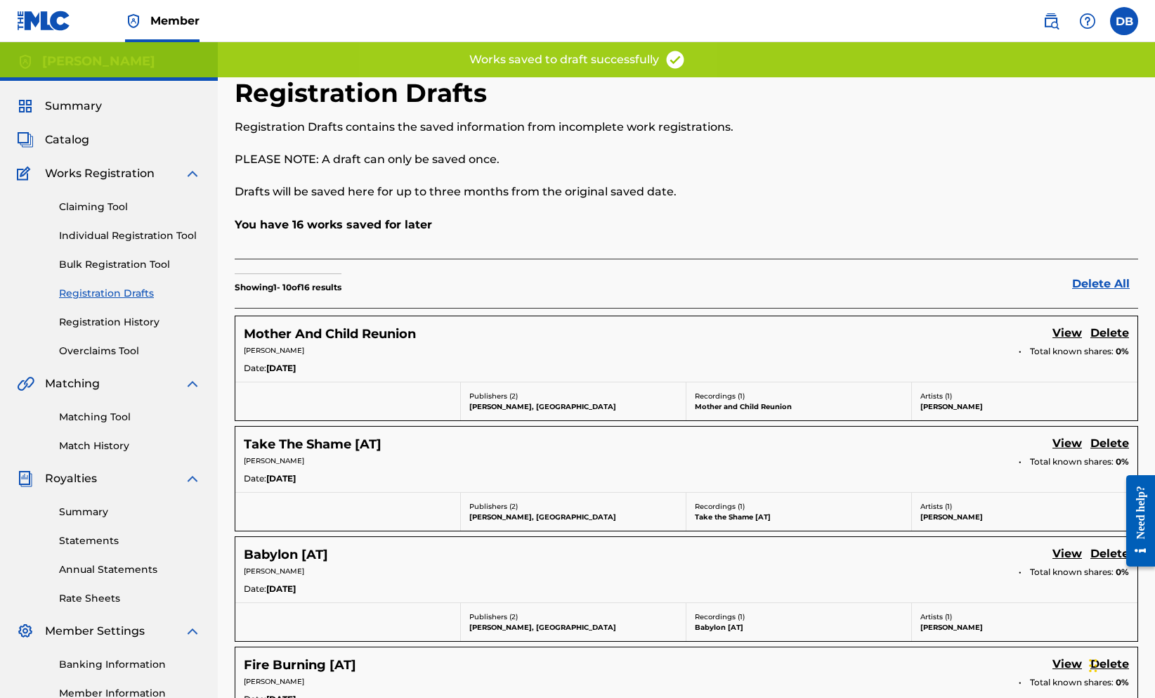
click at [119, 272] on link "Bulk Registration Tool" at bounding box center [130, 264] width 142 height 15
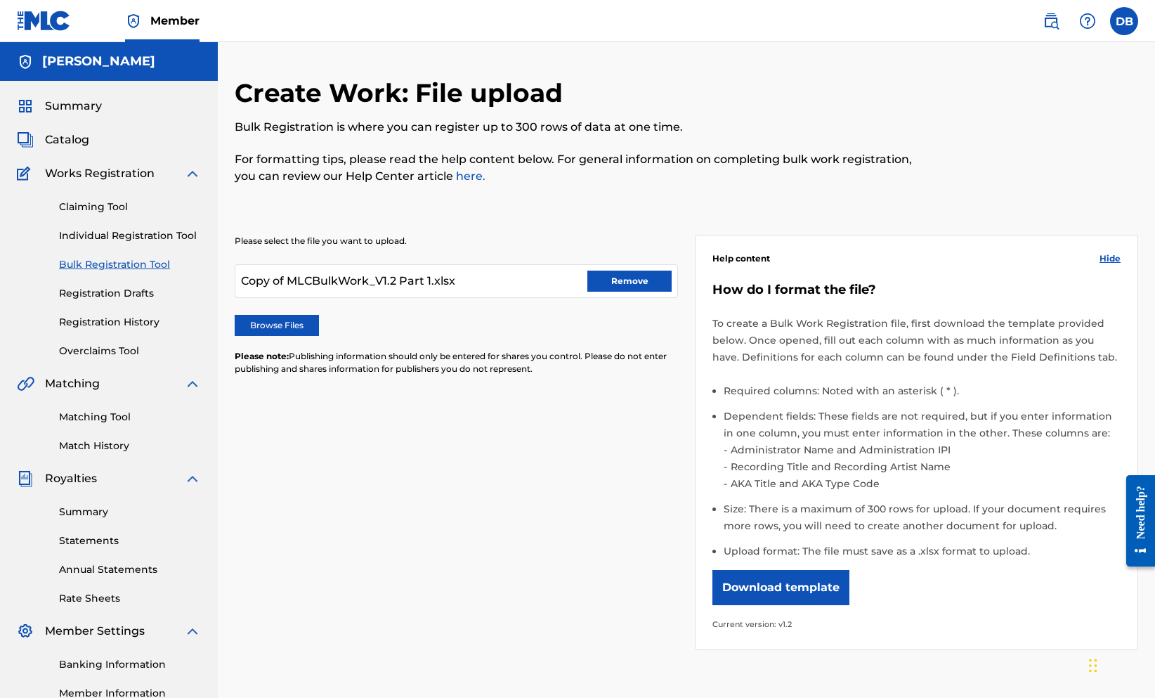
click at [620, 292] on button "Remove" at bounding box center [629, 280] width 84 height 21
click at [319, 336] on label "Browse Files" at bounding box center [277, 325] width 84 height 21
click at [0, 0] on input "Browse Files" at bounding box center [0, 0] width 0 height 0
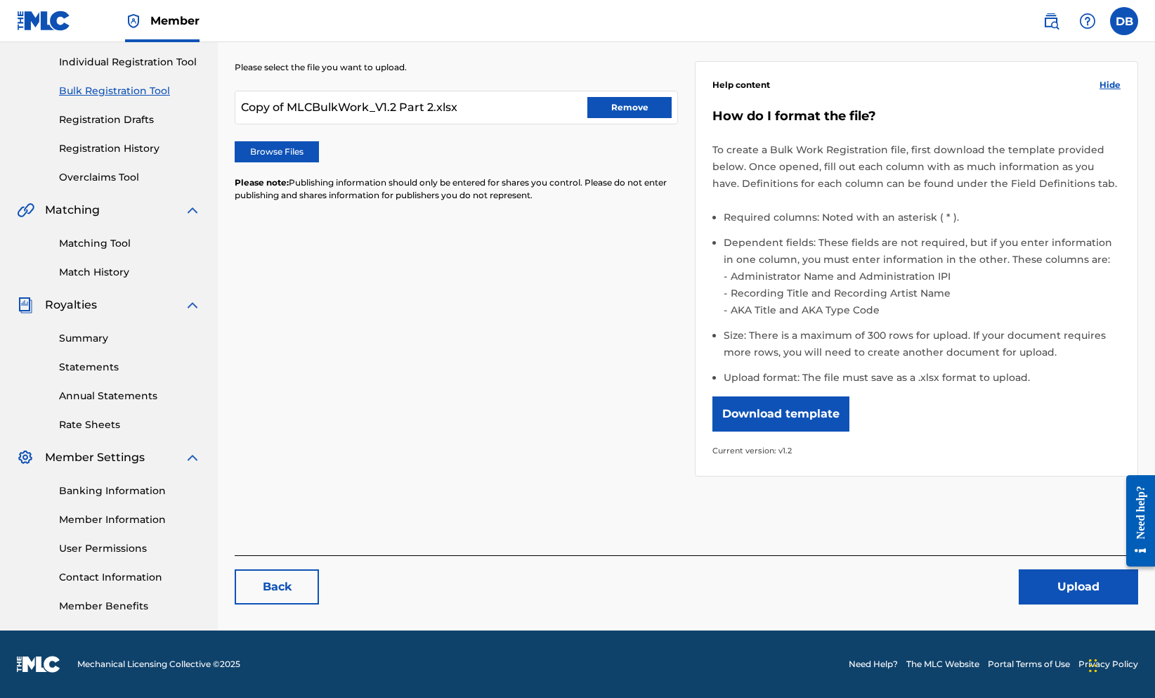
scroll to position [361, 0]
click at [1076, 594] on button "Upload" at bounding box center [1078, 586] width 119 height 35
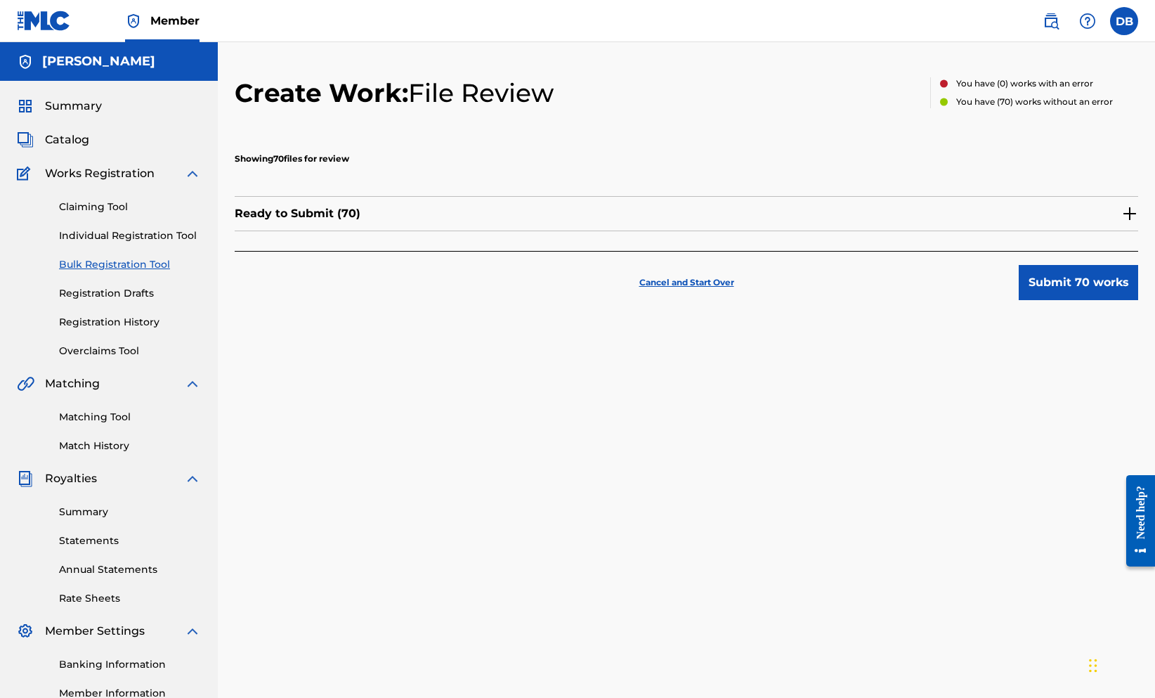
click at [1037, 300] on button "Submit 70 works" at bounding box center [1078, 282] width 119 height 35
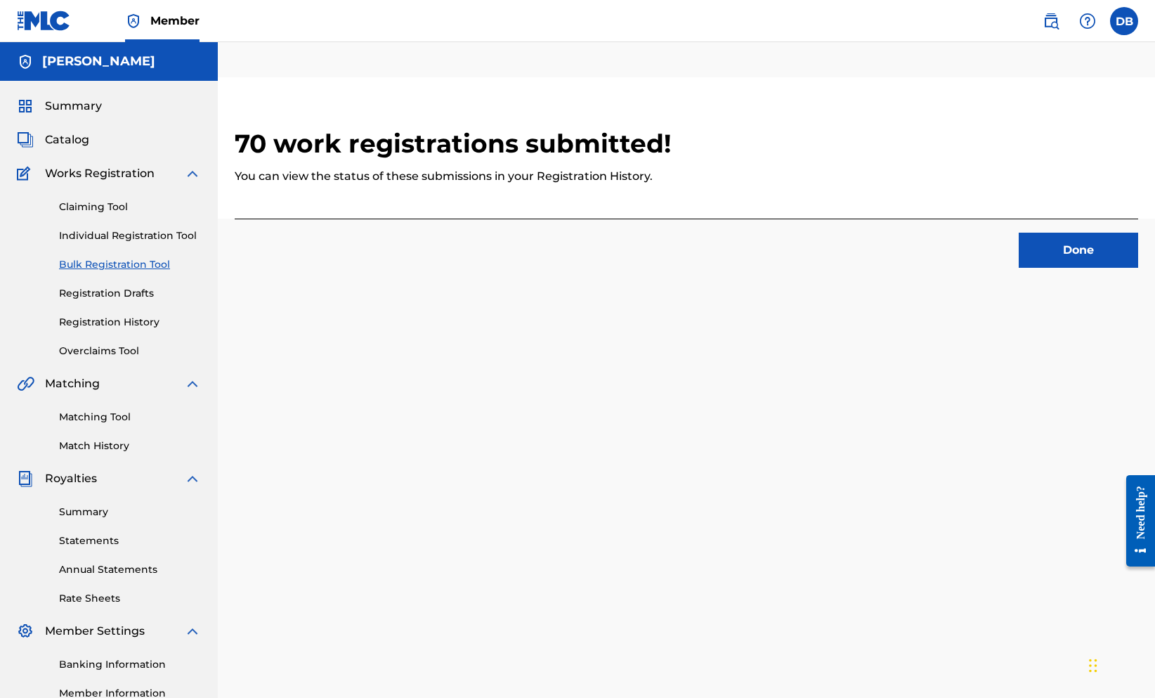
click at [1097, 268] on button "Done" at bounding box center [1078, 250] width 119 height 35
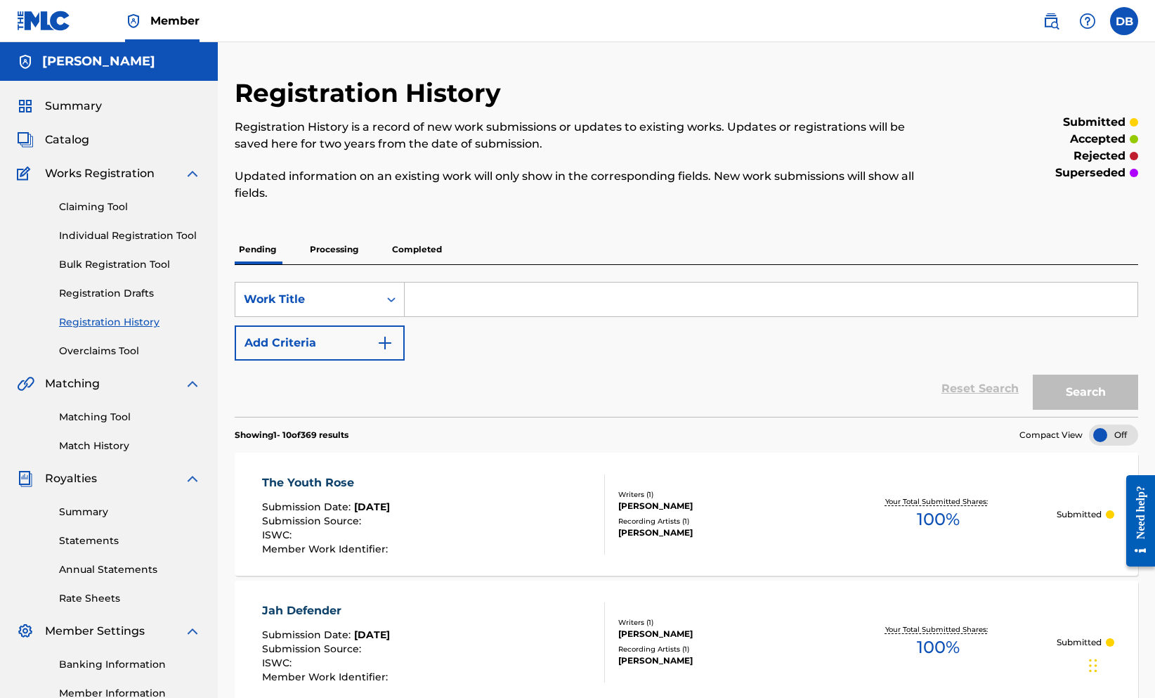
click at [87, 115] on span "Summary" at bounding box center [73, 106] width 57 height 17
